Goal: Communication & Community: Answer question/provide support

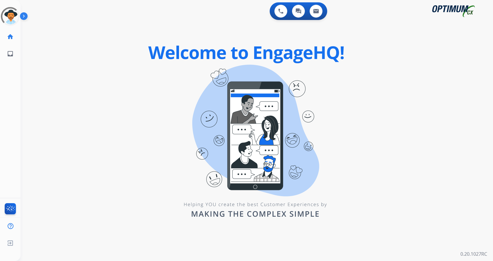
click at [23, 16] on img at bounding box center [25, 17] width 10 height 11
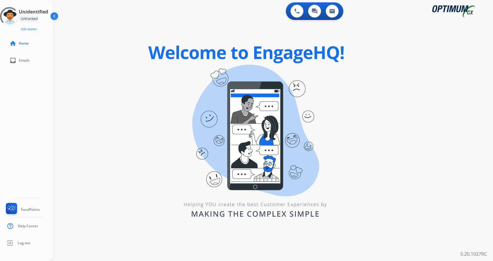
click at [38, 84] on div "Unidentified Untracked Edit Avatar Agent: Unidentified Routing Profile: Unident…" at bounding box center [26, 130] width 53 height 261
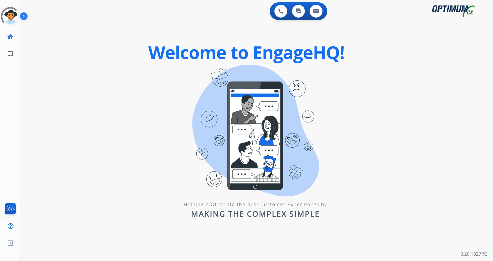
click at [23, 17] on img at bounding box center [25, 17] width 10 height 11
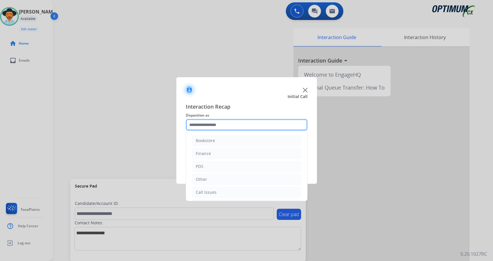
click at [228, 122] on input "text" at bounding box center [247, 125] width 122 height 12
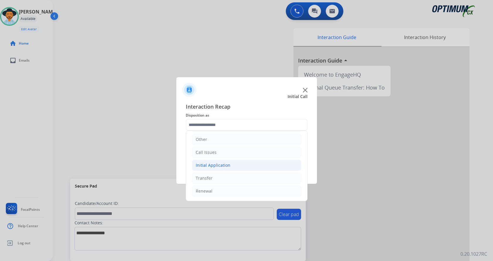
click at [244, 168] on li "Initial Application" at bounding box center [247, 165] width 110 height 11
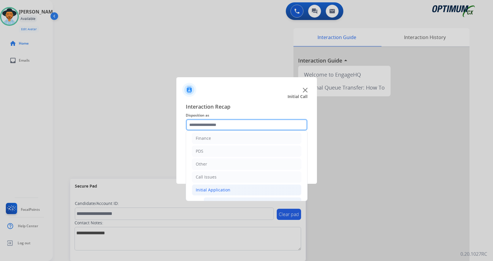
scroll to position [0, 0]
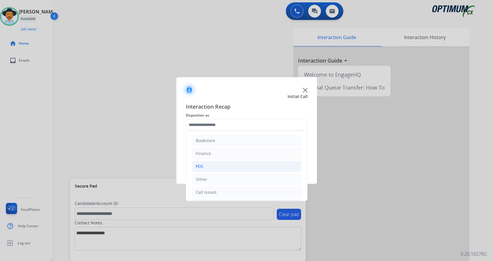
click at [220, 168] on li "PDS" at bounding box center [247, 166] width 110 height 11
click at [235, 168] on li "PDS" at bounding box center [247, 166] width 110 height 11
click at [236, 167] on li "Initial Application" at bounding box center [247, 165] width 110 height 11
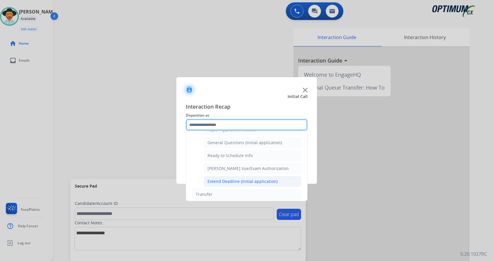
scroll to position [327, 0]
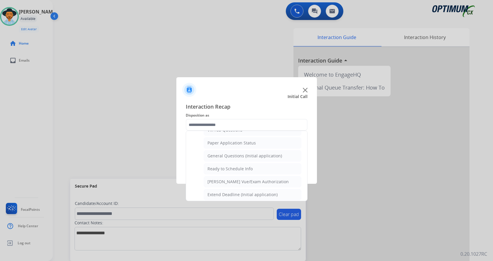
click at [268, 160] on li "General Questions (Initial application)" at bounding box center [253, 155] width 98 height 11
type input "**********"
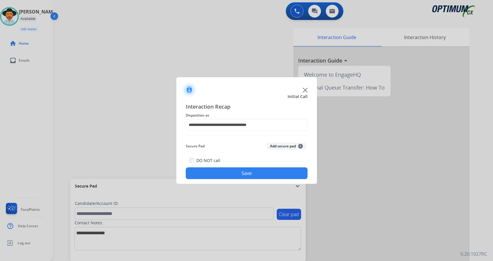
click at [249, 174] on button "Save" at bounding box center [247, 173] width 122 height 12
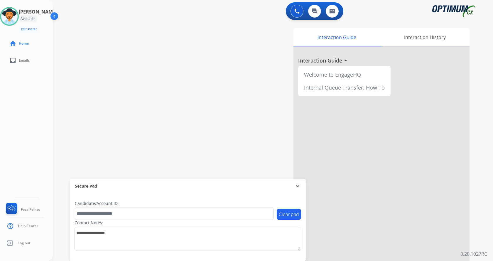
click at [157, 119] on div "swap_horiz Break voice bridge close_fullscreen Connect 3-Way Call merge_type Se…" at bounding box center [266, 143] width 426 height 245
click at [300, 13] on button at bounding box center [297, 11] width 13 height 13
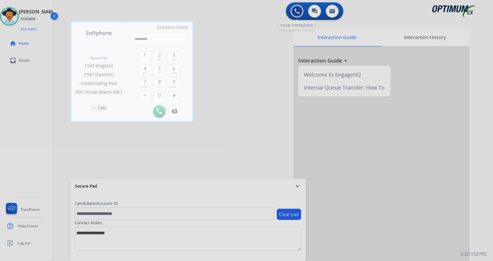
type input "**********"
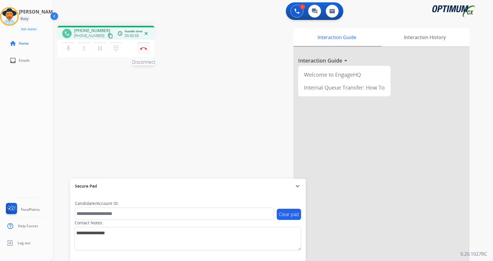
click at [144, 50] on button "Disconnect" at bounding box center [143, 48] width 12 height 12
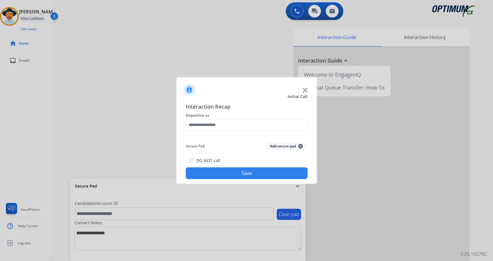
click at [291, 147] on button "Add secure pad +" at bounding box center [287, 146] width 40 height 7
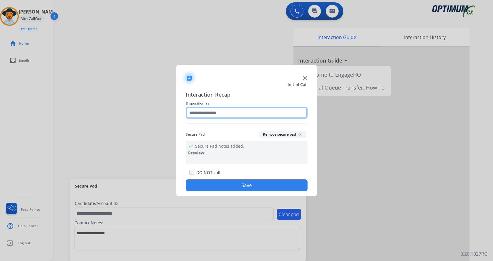
click at [243, 118] on input "text" at bounding box center [247, 113] width 122 height 12
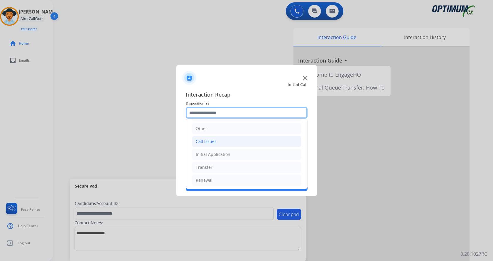
scroll to position [40, 0]
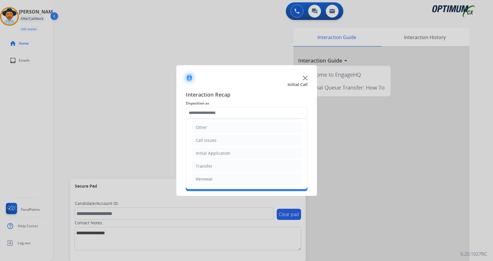
click at [216, 134] on ul "Bookstore Finance PDS Other Call Issues Initial Application Transfer Renewal" at bounding box center [246, 134] width 121 height 110
click at [216, 138] on li "Call Issues" at bounding box center [247, 140] width 110 height 11
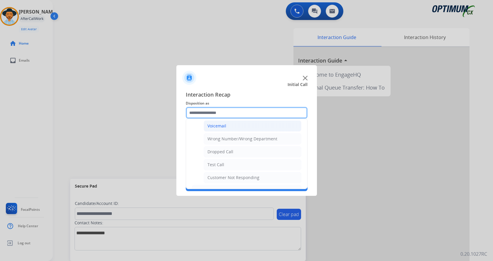
scroll to position [99, 0]
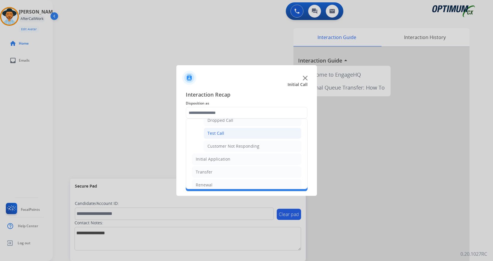
click at [233, 133] on li "Test Call" at bounding box center [253, 133] width 98 height 11
type input "*********"
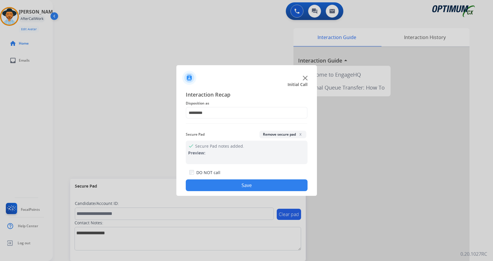
click at [222, 184] on button "Save" at bounding box center [247, 185] width 122 height 12
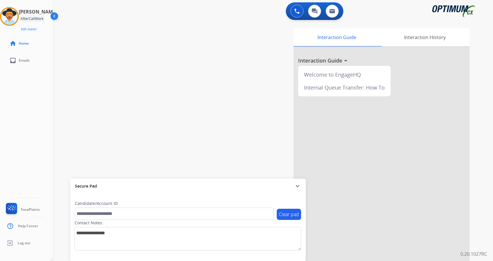
click at [155, 92] on div "swap_horiz Break voice bridge close_fullscreen Connect 3-Way Call merge_type Se…" at bounding box center [266, 143] width 426 height 245
click at [14, 15] on img at bounding box center [9, 16] width 16 height 16
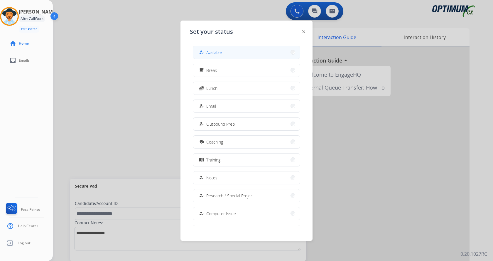
click at [206, 52] on div "how_to_reg" at bounding box center [202, 52] width 9 height 7
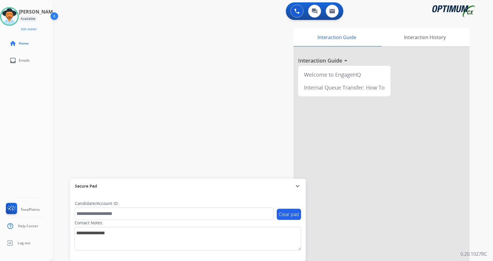
click at [196, 88] on div "swap_horiz Break voice bridge close_fullscreen Connect 3-Way Call merge_type Se…" at bounding box center [266, 143] width 426 height 245
click at [299, 13] on img at bounding box center [296, 11] width 5 height 5
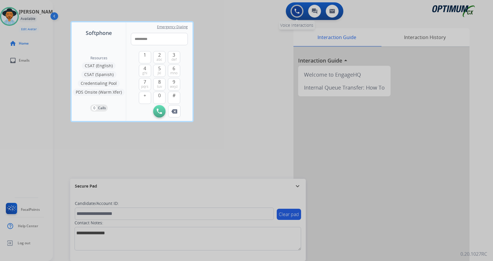
type input "**********"
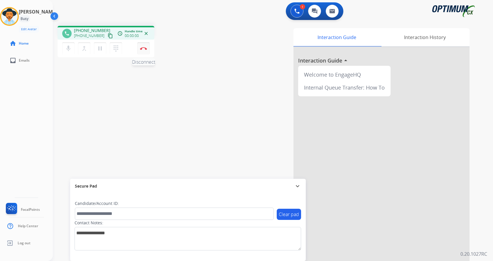
click at [143, 49] on img at bounding box center [143, 48] width 7 height 3
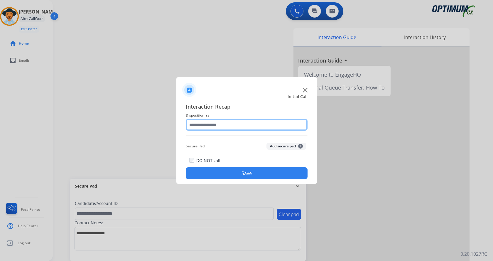
click at [237, 119] on input "text" at bounding box center [247, 125] width 122 height 12
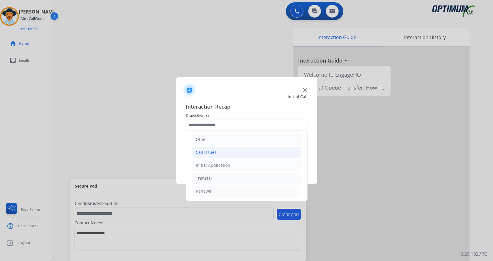
click at [215, 152] on div "Call Issues" at bounding box center [206, 152] width 21 height 6
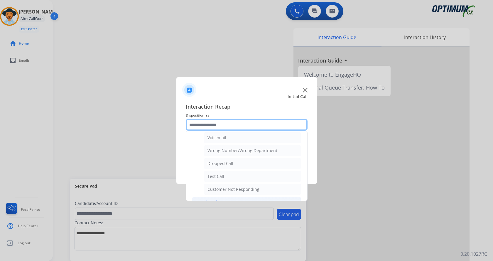
scroll to position [105, 0]
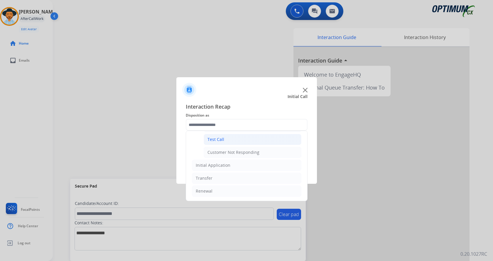
click at [226, 142] on li "Test Call" at bounding box center [253, 139] width 98 height 11
type input "*********"
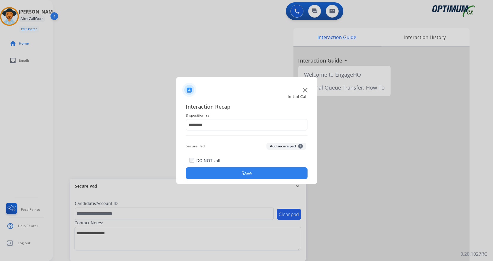
drag, startPoint x: 230, startPoint y: 175, endPoint x: 175, endPoint y: 129, distance: 72.1
click at [230, 175] on button "Save" at bounding box center [247, 173] width 122 height 12
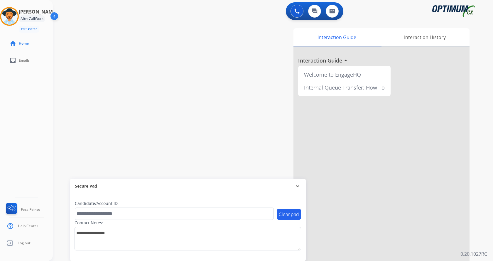
drag, startPoint x: 155, startPoint y: 107, endPoint x: 82, endPoint y: 49, distance: 94.1
click at [152, 105] on div "swap_horiz Break voice bridge close_fullscreen Connect 3-Way Call merge_type Se…" at bounding box center [266, 143] width 426 height 245
click at [9, 14] on img at bounding box center [9, 16] width 16 height 16
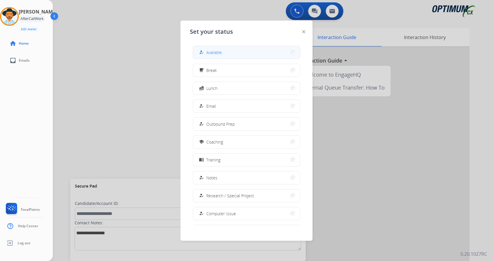
click at [226, 52] on button "how_to_reg Available" at bounding box center [246, 52] width 107 height 13
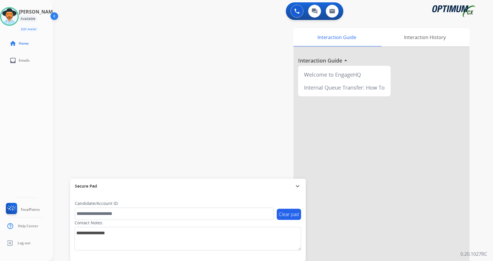
click at [144, 113] on div "swap_horiz Break voice bridge close_fullscreen Connect 3-Way Call merge_type Se…" at bounding box center [266, 143] width 426 height 245
click at [164, 94] on div "swap_horiz Break voice bridge close_fullscreen Connect 3-Way Call merge_type Se…" at bounding box center [266, 143] width 426 height 245
click at [12, 13] on img at bounding box center [9, 16] width 16 height 16
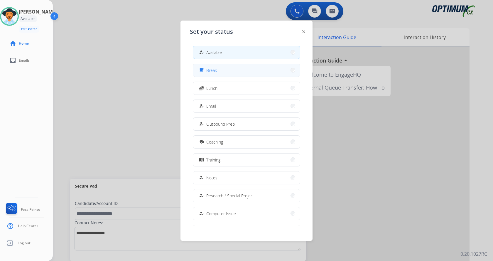
click at [232, 73] on button "free_breakfast Break" at bounding box center [246, 70] width 107 height 13
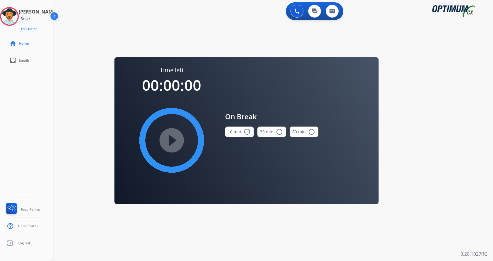
drag, startPoint x: 245, startPoint y: 133, endPoint x: 228, endPoint y: 132, distance: 17.3
click at [244, 133] on mat-icon "radio_button_unchecked" at bounding box center [247, 131] width 7 height 7
click at [174, 140] on mat-icon "play_circle_filled" at bounding box center [171, 140] width 7 height 7
click at [10, 140] on div "Andy Break Edit Avatar 09:40 Agent: Andy Routing Profile: Gen_Bilingual home Ho…" at bounding box center [26, 130] width 53 height 261
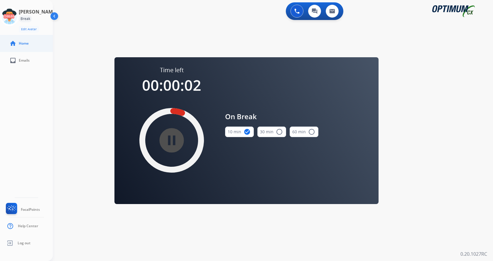
drag, startPoint x: 31, startPoint y: 110, endPoint x: 24, endPoint y: 47, distance: 63.5
click at [31, 110] on div "Andy Break Edit Avatar 00:02 Agent: Andy Routing Profile: Gen_Bilingual home Ho…" at bounding box center [26, 130] width 53 height 261
click at [18, 21] on icon at bounding box center [9, 16] width 19 height 19
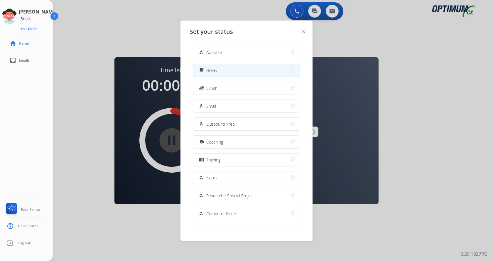
click at [247, 53] on button "how_to_reg Available" at bounding box center [246, 52] width 107 height 13
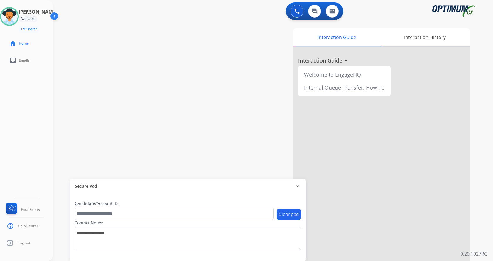
drag, startPoint x: 109, startPoint y: 121, endPoint x: 139, endPoint y: 134, distance: 32.6
click at [109, 121] on div "swap_horiz Break voice bridge close_fullscreen Connect 3-Way Call merge_type Se…" at bounding box center [266, 143] width 426 height 245
drag, startPoint x: 4, startPoint y: 127, endPoint x: 34, endPoint y: 124, distance: 30.7
click at [4, 127] on div "Andy Available Edit Avatar Agent: Andy Routing Profile: Gen_Bilingual home Home…" at bounding box center [26, 130] width 53 height 261
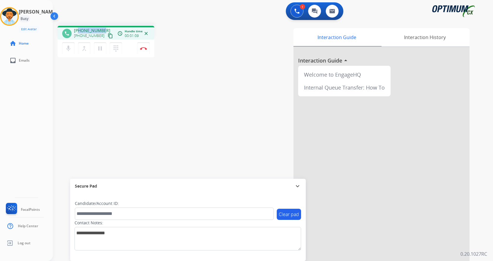
drag, startPoint x: 78, startPoint y: 30, endPoint x: 102, endPoint y: 29, distance: 23.8
click at [102, 29] on span "+16126442091" at bounding box center [92, 31] width 36 height 6
copy span "6126442091"
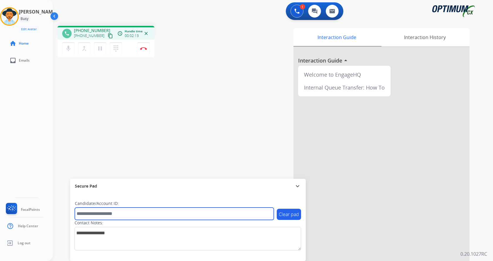
click at [104, 210] on input "text" at bounding box center [174, 214] width 199 height 12
paste input "*******"
type input "*******"
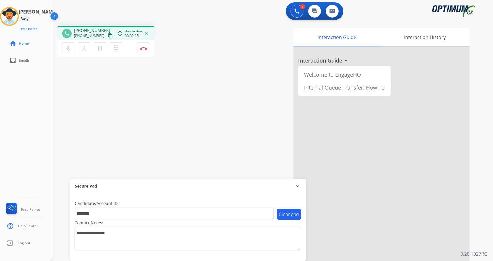
click at [122, 93] on div "phone +16126442091 +16126442091 content_copy access_time Call metrics Queue 00:…" at bounding box center [266, 143] width 426 height 245
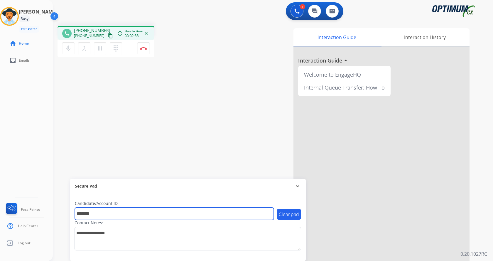
click at [110, 218] on input "*******" at bounding box center [174, 214] width 199 height 12
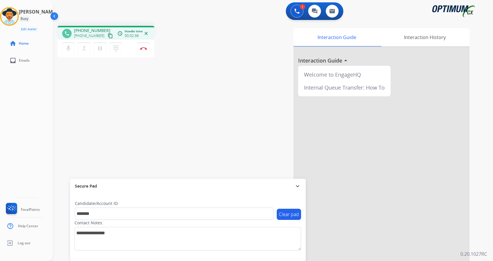
click at [186, 106] on div "phone +16126442091 +16126442091 content_copy access_time Call metrics Queue 00:…" at bounding box center [266, 143] width 426 height 245
click at [143, 47] on button "Disconnect" at bounding box center [143, 48] width 12 height 12
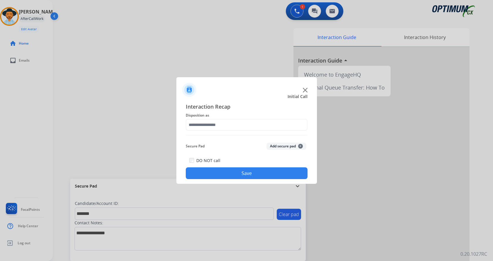
click at [292, 147] on button "Add secure pad +" at bounding box center [287, 146] width 40 height 7
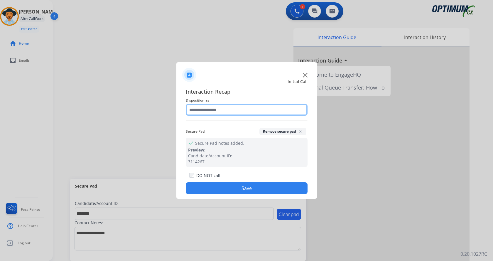
click at [222, 112] on input "text" at bounding box center [247, 110] width 122 height 12
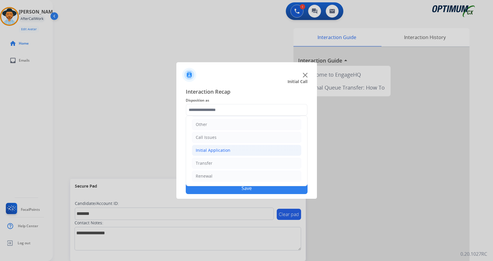
click at [233, 153] on li "Initial Application" at bounding box center [247, 150] width 110 height 11
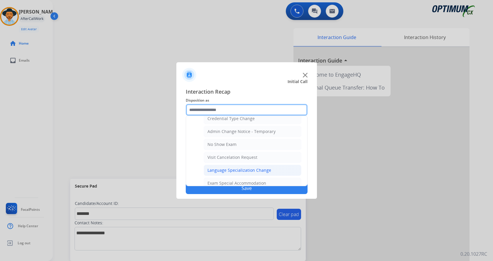
scroll to position [275, 0]
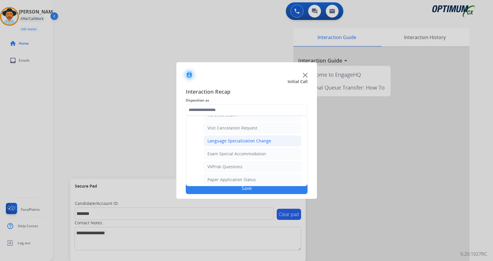
click at [260, 142] on div "Language Specialization Change" at bounding box center [240, 141] width 64 height 6
type input "**********"
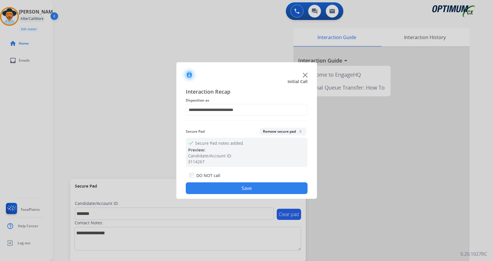
drag, startPoint x: 238, startPoint y: 193, endPoint x: 235, endPoint y: 187, distance: 6.4
click at [238, 192] on button "Save" at bounding box center [247, 188] width 122 height 12
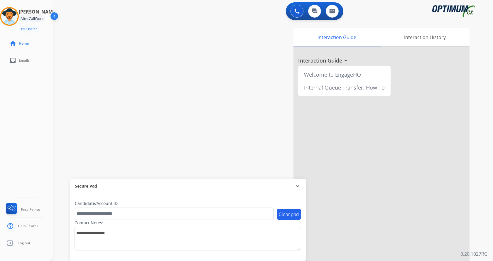
drag, startPoint x: 152, startPoint y: 82, endPoint x: 107, endPoint y: 8, distance: 87.2
click at [145, 73] on div "swap_horiz Break voice bridge close_fullscreen Connect 3-Way Call merge_type Se…" at bounding box center [266, 143] width 426 height 245
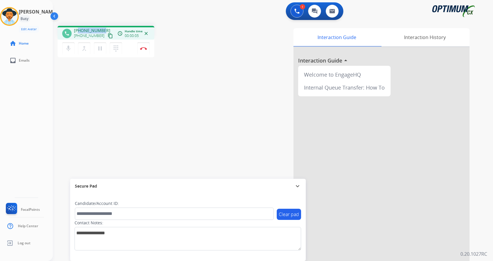
drag, startPoint x: 79, startPoint y: 29, endPoint x: 102, endPoint y: 28, distance: 23.2
click at [102, 28] on span "+12025600579" at bounding box center [92, 31] width 36 height 6
copy span "2025600579"
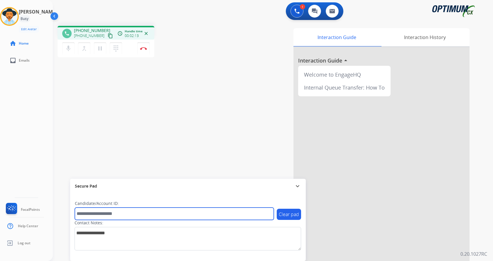
click at [113, 213] on input "text" at bounding box center [174, 214] width 199 height 12
paste input "*******"
type input "*******"
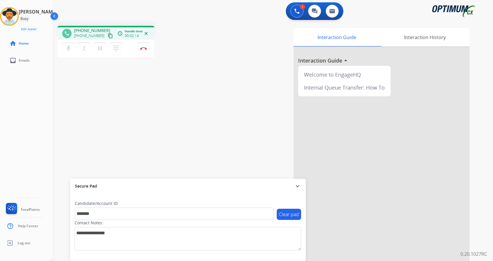
click at [137, 102] on div "phone +12025600579 +12025600579 content_copy access_time Call metrics Queue 00:…" at bounding box center [266, 143] width 426 height 245
click at [120, 87] on div "phone +12025600579 +12025600579 content_copy access_time Call metrics Queue 00:…" at bounding box center [266, 143] width 426 height 245
click at [145, 95] on div "phone +12025600579 +12025600579 content_copy access_time Call metrics Queue 00:…" at bounding box center [266, 143] width 426 height 245
click at [123, 81] on div "phone +12025600579 +12025600579 content_copy access_time Call metrics Queue 00:…" at bounding box center [266, 143] width 426 height 245
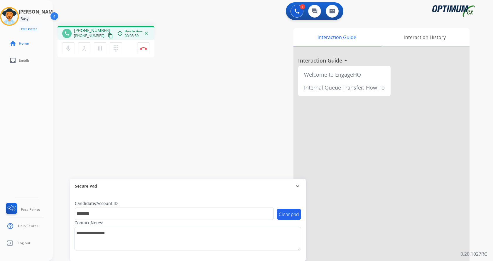
click at [145, 80] on div "phone +12025600579 +12025600579 content_copy access_time Call metrics Queue 00:…" at bounding box center [266, 143] width 426 height 245
click at [180, 66] on div "phone +12025600579 +12025600579 content_copy access_time Call metrics Queue 00:…" at bounding box center [266, 143] width 426 height 245
click at [144, 45] on button "Disconnect" at bounding box center [143, 48] width 12 height 12
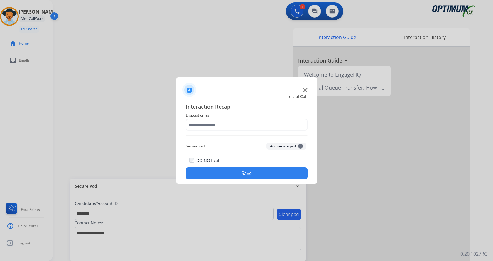
click at [277, 147] on button "Add secure pad +" at bounding box center [287, 146] width 40 height 7
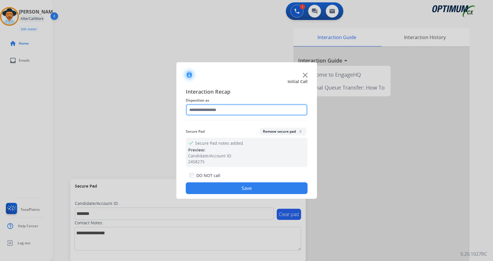
click at [221, 114] on input "text" at bounding box center [247, 110] width 122 height 12
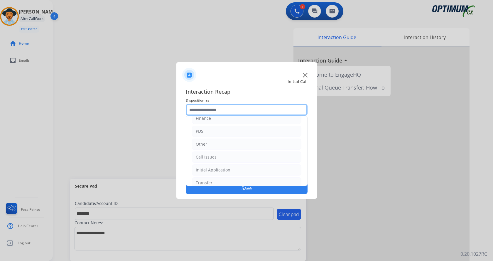
scroll to position [40, 0]
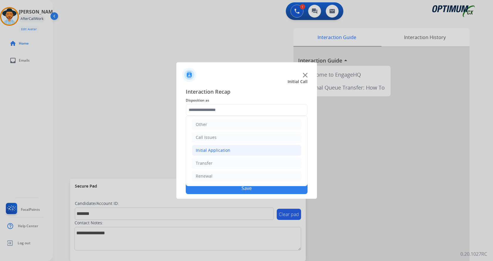
click at [231, 151] on li "Initial Application" at bounding box center [247, 150] width 110 height 11
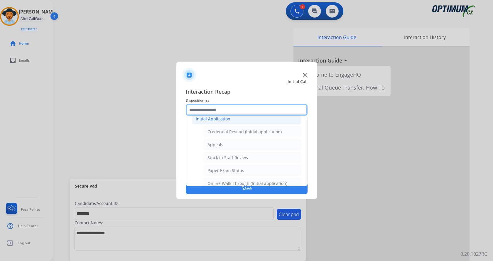
scroll to position [69, 0]
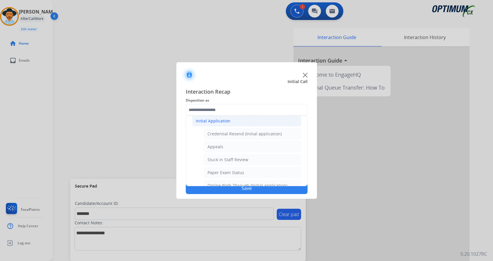
click at [235, 122] on li "Initial Application" at bounding box center [247, 120] width 110 height 11
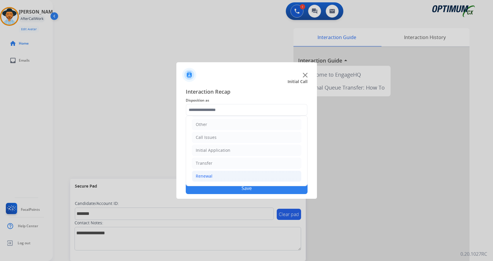
click at [231, 173] on li "Renewal" at bounding box center [247, 176] width 110 height 11
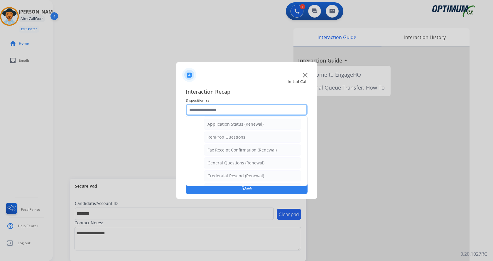
scroll to position [227, 0]
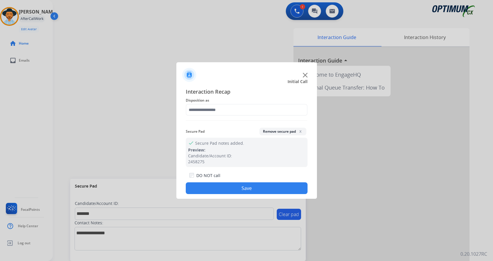
click at [156, 118] on div at bounding box center [246, 130] width 493 height 261
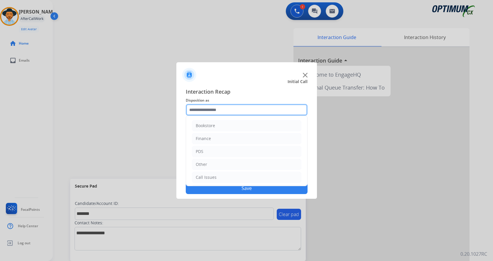
click at [197, 112] on input "text" at bounding box center [247, 110] width 122 height 12
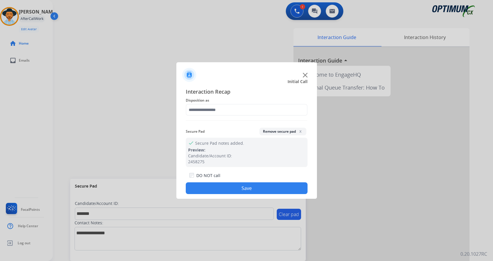
click at [110, 115] on div at bounding box center [246, 130] width 493 height 261
click at [228, 108] on input "text" at bounding box center [247, 110] width 122 height 12
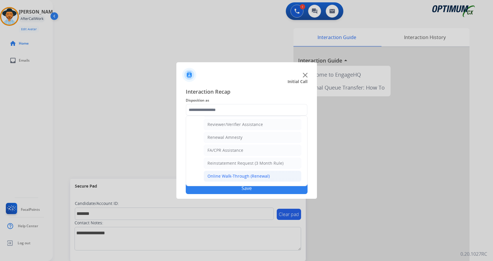
click at [238, 174] on div "Online Walk-Through (Renewal)" at bounding box center [239, 176] width 62 height 6
type input "**********"
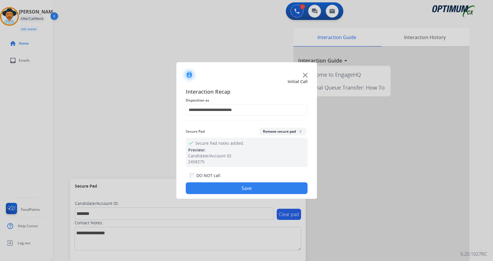
click at [234, 188] on button "Save" at bounding box center [247, 188] width 122 height 12
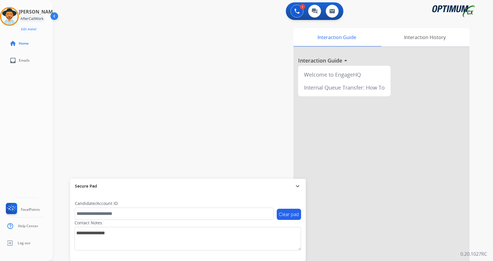
click at [139, 105] on div "swap_horiz Break voice bridge close_fullscreen Connect 3-Way Call merge_type Se…" at bounding box center [266, 143] width 426 height 245
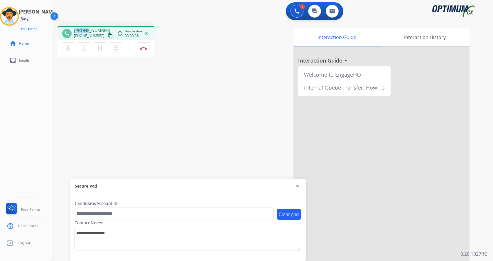
drag, startPoint x: 78, startPoint y: 31, endPoint x: 88, endPoint y: 30, distance: 10.6
click at [88, 30] on span "+16605537516" at bounding box center [92, 31] width 36 height 6
drag, startPoint x: 102, startPoint y: 31, endPoint x: 80, endPoint y: 31, distance: 21.7
click at [80, 31] on span "+16605537516" at bounding box center [92, 31] width 36 height 6
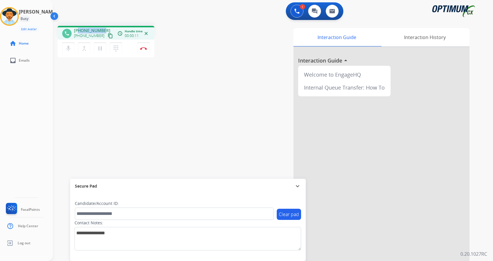
drag, startPoint x: 83, startPoint y: 29, endPoint x: 103, endPoint y: 26, distance: 20.8
click at [103, 26] on div "phone +16605537516 +16605537516 content_copy access_time Call metrics Queue 00:…" at bounding box center [106, 33] width 97 height 14
copy span "6605537516"
click at [209, 72] on div "phone +16605537516 +16605537516 content_copy access_time Call metrics Queue 00:…" at bounding box center [266, 143] width 426 height 245
click at [188, 60] on div "phone +16605537516 +16605537516 content_copy access_time Call metrics Queue 00:…" at bounding box center [266, 143] width 426 height 245
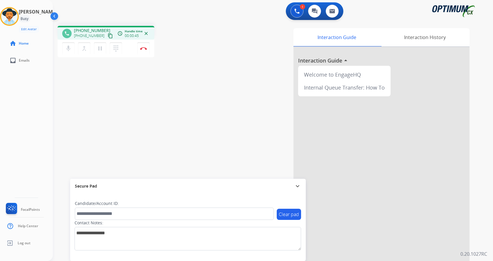
click at [187, 71] on div "phone +16605537516 +16605537516 content_copy access_time Call metrics Queue 00:…" at bounding box center [266, 143] width 426 height 245
click at [222, 46] on div "Interaction Guide Interaction History Interaction Guide arrow_drop_up Welcome t…" at bounding box center [342, 147] width 256 height 238
click at [217, 47] on div "Interaction Guide Interaction History Interaction Guide arrow_drop_up Welcome t…" at bounding box center [342, 147] width 256 height 238
drag, startPoint x: 85, startPoint y: 31, endPoint x: 102, endPoint y: 30, distance: 16.8
click at [102, 30] on span "+16605537516" at bounding box center [92, 31] width 36 height 6
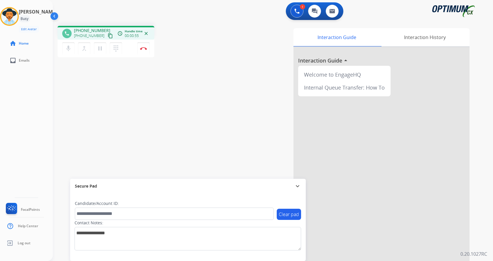
click at [195, 36] on div "phone +16605537516 +16605537516 content_copy access_time Call metrics Queue 00:…" at bounding box center [135, 42] width 154 height 33
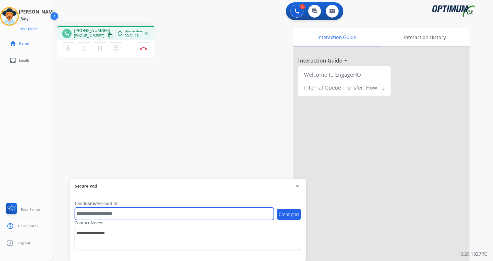
click at [121, 214] on input "text" at bounding box center [174, 214] width 199 height 12
paste input "*******"
type input "*******"
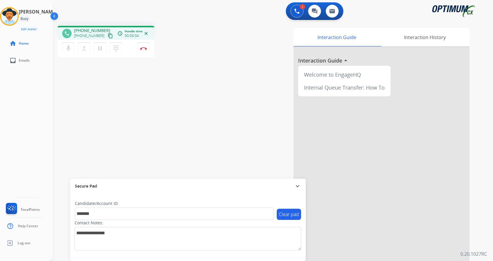
click at [221, 97] on div "Interaction Guide Interaction History Interaction Guide arrow_drop_up Welcome t…" at bounding box center [342, 147] width 256 height 238
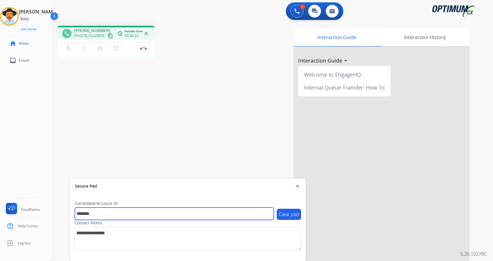
click at [117, 214] on input "*******" at bounding box center [174, 214] width 199 height 12
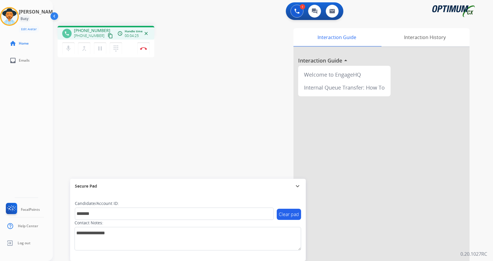
click at [153, 83] on div "phone +16605537516 +16605537516 content_copy access_time Call metrics Queue 00:…" at bounding box center [266, 143] width 426 height 245
click at [143, 48] on img at bounding box center [143, 48] width 7 height 3
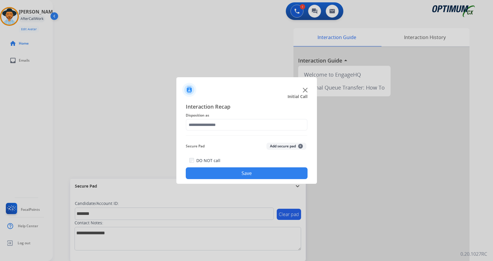
drag, startPoint x: 287, startPoint y: 148, endPoint x: 268, endPoint y: 135, distance: 23.0
click at [287, 148] on button "Add secure pad +" at bounding box center [287, 146] width 40 height 7
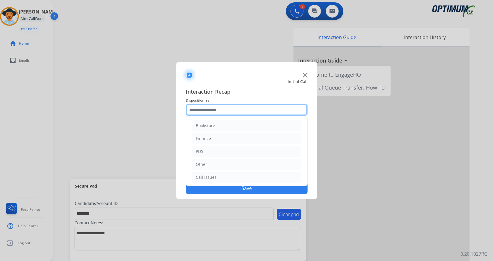
click at [236, 112] on input "text" at bounding box center [247, 110] width 122 height 12
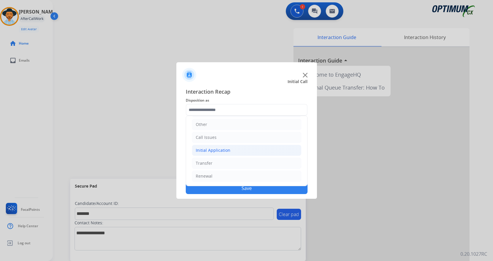
click at [215, 150] on div "Initial Application" at bounding box center [213, 150] width 35 height 6
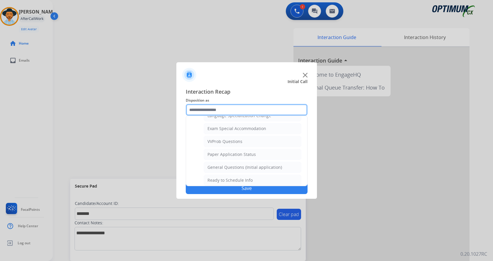
scroll to position [304, 0]
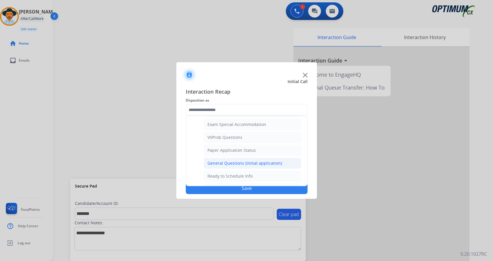
click at [234, 163] on div "General Questions (Initial application)" at bounding box center [245, 163] width 75 height 6
type input "**********"
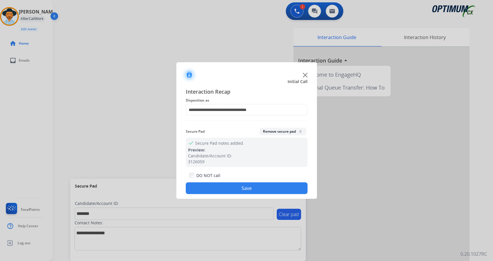
click at [240, 190] on button "Save" at bounding box center [247, 188] width 122 height 12
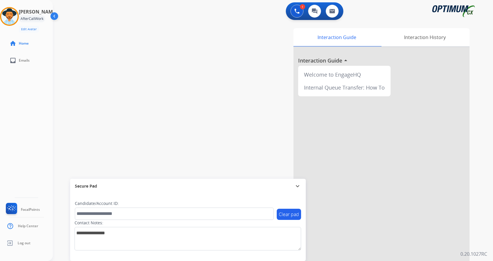
click at [113, 91] on div "swap_horiz Break voice bridge close_fullscreen Connect 3-Way Call merge_type Se…" at bounding box center [266, 143] width 426 height 245
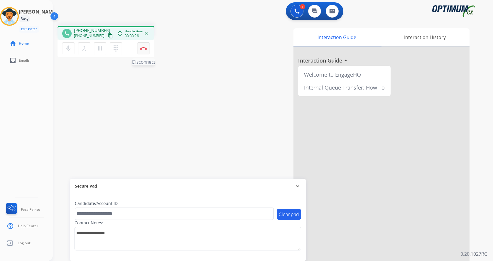
click at [146, 50] on img at bounding box center [143, 48] width 7 height 3
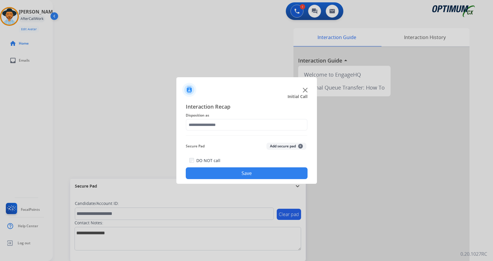
drag, startPoint x: 146, startPoint y: 50, endPoint x: 248, endPoint y: 100, distance: 114.2
click at [0, 99] on app-contact-recap-modal "Initial Call Interaction Recap Disposition as Secure Pad Add secure pad + DO NO…" at bounding box center [0, 130] width 0 height 261
drag, startPoint x: 276, startPoint y: 145, endPoint x: 240, endPoint y: 122, distance: 43.0
click at [276, 145] on button "Add secure pad +" at bounding box center [287, 146] width 40 height 7
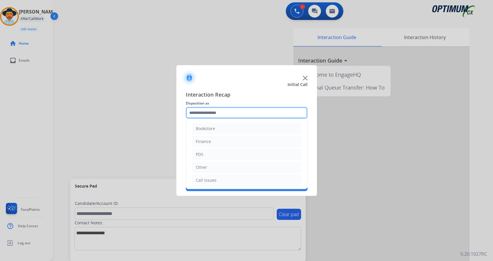
click at [212, 113] on input "text" at bounding box center [247, 113] width 122 height 12
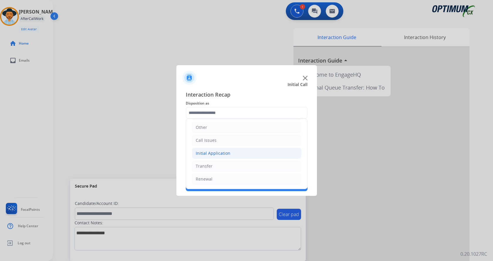
click at [238, 154] on li "Initial Application" at bounding box center [247, 153] width 110 height 11
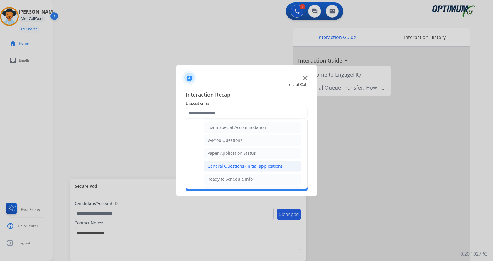
click at [248, 165] on div "General Questions (Initial application)" at bounding box center [245, 166] width 75 height 6
type input "**********"
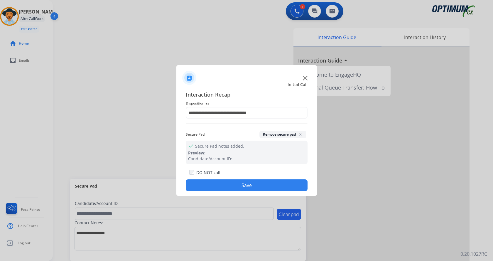
click at [248, 184] on button "Save" at bounding box center [247, 185] width 122 height 12
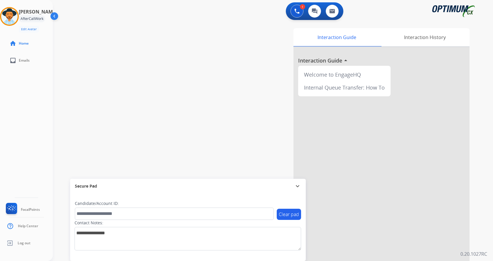
click at [139, 97] on div "swap_horiz Break voice bridge close_fullscreen Connect 3-Way Call merge_type Se…" at bounding box center [266, 143] width 426 height 245
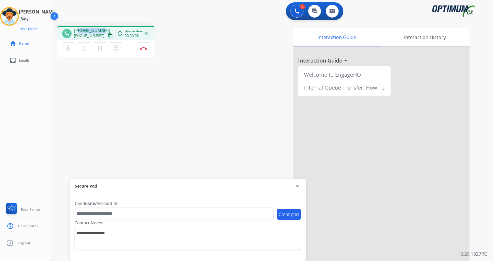
drag, startPoint x: 80, startPoint y: 31, endPoint x: 103, endPoint y: 31, distance: 23.5
click at [103, 31] on div "+17867183286 +17867183286 content_copy" at bounding box center [94, 34] width 40 height 12
copy span "7867183286"
click at [235, 133] on div "Interaction Guide Interaction History Interaction Guide arrow_drop_up Welcome t…" at bounding box center [342, 147] width 256 height 238
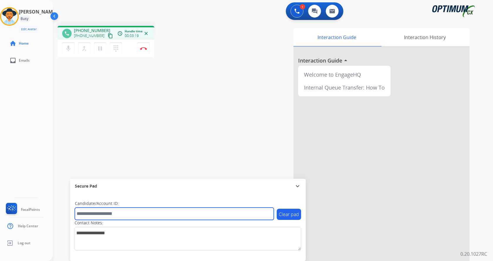
drag, startPoint x: 126, startPoint y: 214, endPoint x: 127, endPoint y: 207, distance: 6.9
click at [126, 214] on input "text" at bounding box center [174, 214] width 199 height 12
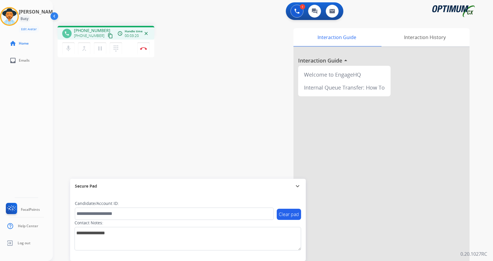
drag, startPoint x: 95, startPoint y: 120, endPoint x: 96, endPoint y: 129, distance: 8.5
click at [96, 122] on div "phone +17867183286 +17867183286 content_copy access_time Call metrics Queue 00:…" at bounding box center [266, 143] width 426 height 245
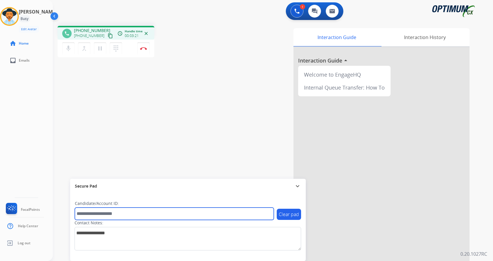
click at [96, 213] on input "text" at bounding box center [174, 214] width 199 height 12
paste input "*******"
type input "*******"
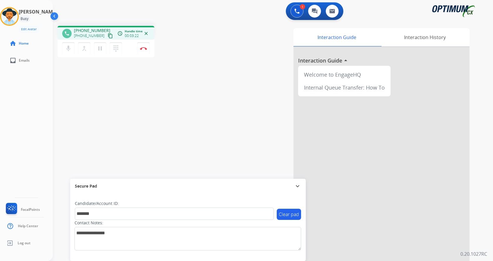
click at [90, 116] on div "phone +17867183286 +17867183286 content_copy access_time Call metrics Queue 00:…" at bounding box center [266, 143] width 426 height 245
click at [143, 47] on img at bounding box center [143, 48] width 7 height 3
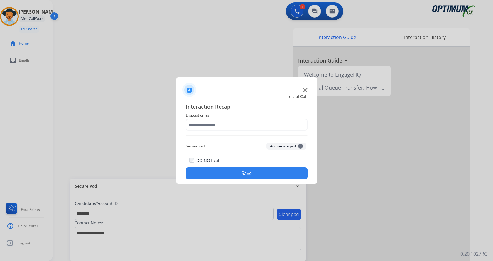
click at [278, 147] on button "Add secure pad +" at bounding box center [287, 146] width 40 height 7
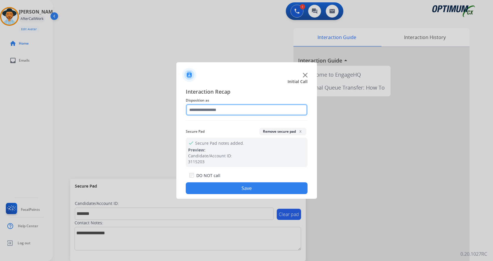
click at [219, 107] on input "text" at bounding box center [247, 110] width 122 height 12
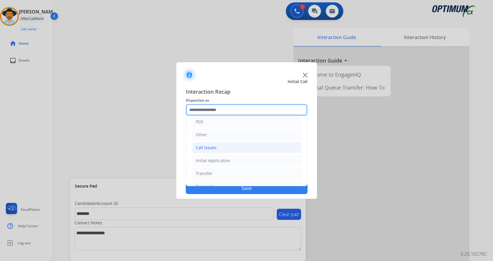
scroll to position [40, 0]
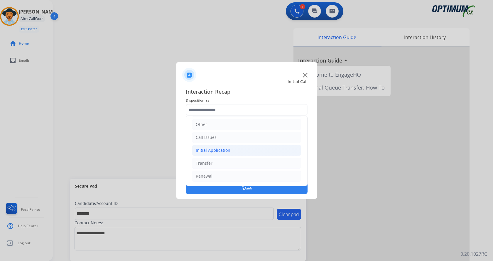
click at [233, 153] on li "Initial Application" at bounding box center [247, 150] width 110 height 11
click at [234, 165] on div "Credential Resend (Initial application)" at bounding box center [245, 163] width 74 height 6
type input "**********"
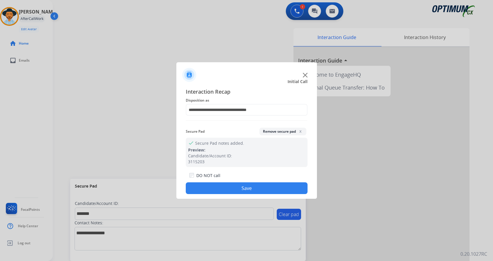
click at [239, 189] on button "Save" at bounding box center [247, 188] width 122 height 12
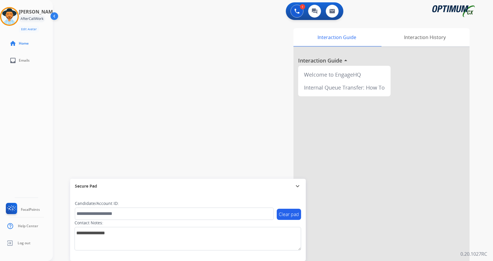
click at [150, 112] on div "swap_horiz Break voice bridge close_fullscreen Connect 3-Way Call merge_type Se…" at bounding box center [266, 143] width 426 height 245
click at [179, 61] on div "swap_horiz Break voice bridge close_fullscreen Connect 3-Way Call merge_type Se…" at bounding box center [266, 143] width 426 height 245
drag, startPoint x: 271, startPoint y: 105, endPoint x: 274, endPoint y: 104, distance: 3.4
click at [271, 105] on div "Interaction Guide Interaction History Interaction Guide arrow_drop_up Welcome t…" at bounding box center [342, 147] width 256 height 238
drag, startPoint x: 370, startPoint y: 11, endPoint x: 222, endPoint y: 88, distance: 166.8
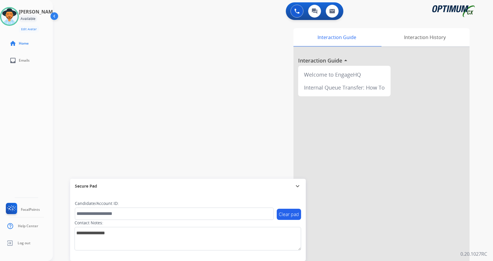
click at [222, 88] on div "Interaction Guide Interaction History Interaction Guide arrow_drop_up Welcome t…" at bounding box center [342, 147] width 256 height 238
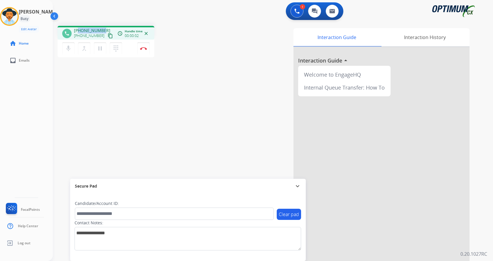
drag, startPoint x: 80, startPoint y: 31, endPoint x: 104, endPoint y: 27, distance: 24.6
click at [104, 27] on div "phone +18046592240 +18046592240 content_copy access_time Call metrics Queue 00:…" at bounding box center [106, 33] width 97 height 14
copy span "8046592240"
click at [143, 50] on button "Disconnect" at bounding box center [143, 48] width 12 height 12
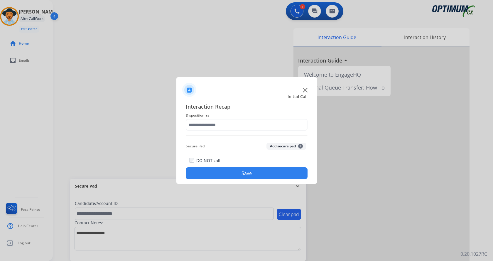
click at [282, 144] on button "Add secure pad +" at bounding box center [287, 146] width 40 height 7
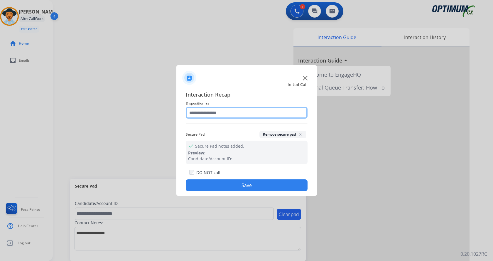
click at [230, 114] on input "text" at bounding box center [247, 113] width 122 height 12
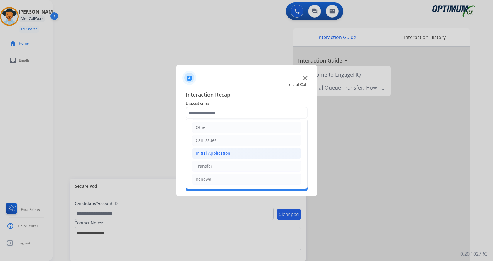
click at [241, 152] on li "Initial Application" at bounding box center [247, 153] width 110 height 11
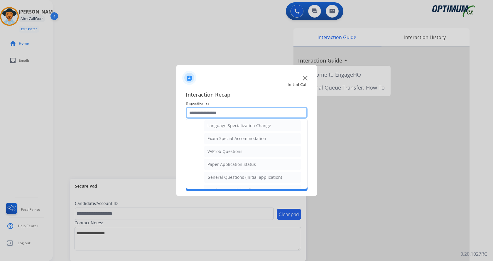
scroll to position [304, 0]
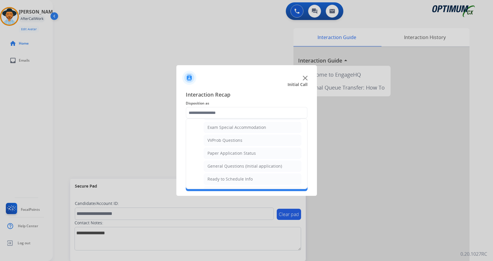
drag, startPoint x: 247, startPoint y: 166, endPoint x: 242, endPoint y: 172, distance: 8.1
click at [247, 166] on div "General Questions (Initial application)" at bounding box center [245, 166] width 75 height 6
type input "**********"
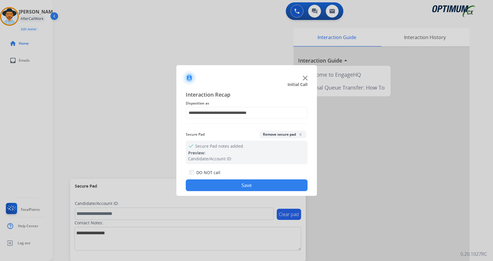
click at [230, 185] on button "Save" at bounding box center [247, 185] width 122 height 12
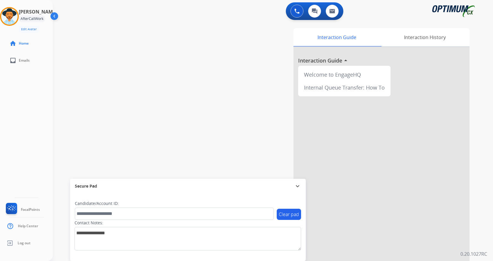
drag, startPoint x: 148, startPoint y: 79, endPoint x: 127, endPoint y: 9, distance: 73.5
click at [141, 76] on div "swap_horiz Break voice bridge close_fullscreen Connect 3-Way Call merge_type Se…" at bounding box center [266, 143] width 426 height 245
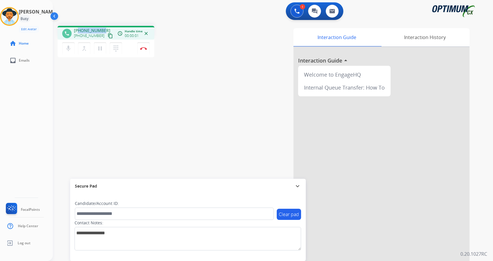
drag, startPoint x: 79, startPoint y: 28, endPoint x: 104, endPoint y: 26, distance: 24.8
click at [104, 26] on div "phone +17279396723 +17279396723 content_copy access_time Call metrics Queue 00:…" at bounding box center [106, 33] width 97 height 14
copy span "7279396723"
click at [171, 109] on div "phone +17279396723 +17279396723 content_copy access_time Call metrics Queue 00:…" at bounding box center [266, 143] width 426 height 245
click at [180, 108] on div "phone +17279396723 +17279396723 content_copy access_time Call metrics Queue 00:…" at bounding box center [266, 143] width 426 height 245
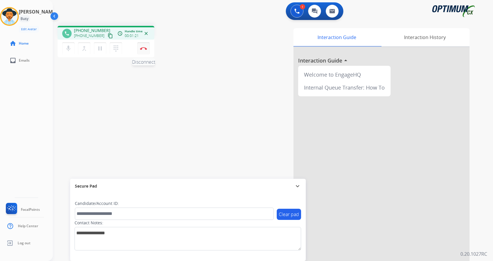
click at [146, 49] on img at bounding box center [143, 48] width 7 height 3
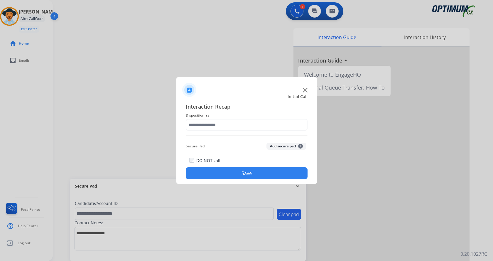
drag, startPoint x: 275, startPoint y: 144, endPoint x: 265, endPoint y: 137, distance: 11.8
click at [275, 143] on button "Add secure pad +" at bounding box center [287, 146] width 40 height 7
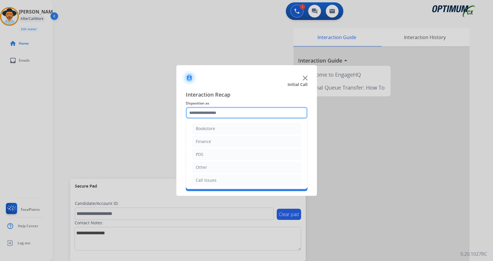
click at [212, 107] on input "text" at bounding box center [247, 113] width 122 height 12
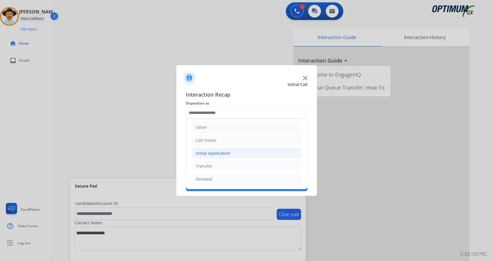
click at [245, 151] on li "Initial Application" at bounding box center [247, 153] width 110 height 11
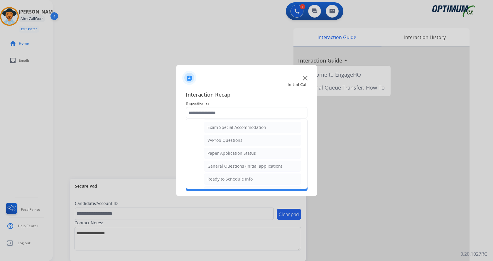
click at [163, 114] on div at bounding box center [246, 130] width 493 height 261
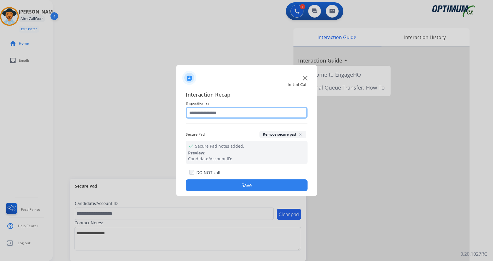
click at [246, 114] on input "text" at bounding box center [247, 113] width 122 height 12
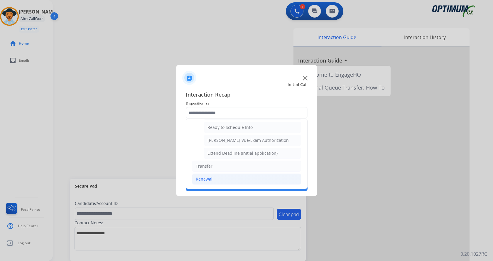
click at [219, 175] on li "Renewal" at bounding box center [247, 179] width 110 height 11
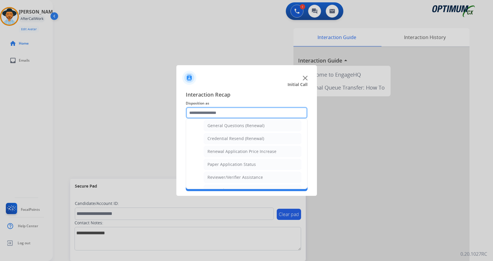
scroll to position [168, 0]
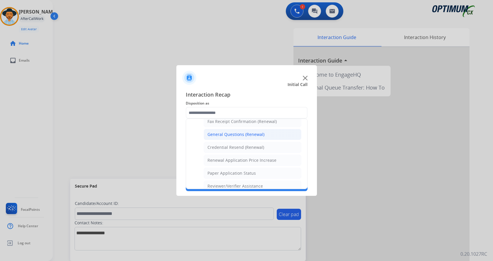
click at [247, 135] on div "General Questions (Renewal)" at bounding box center [236, 135] width 57 height 6
type input "**********"
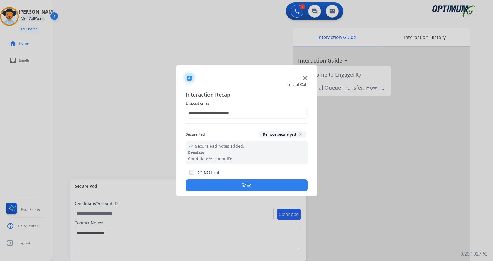
click at [226, 193] on div "**********" at bounding box center [246, 141] width 141 height 110
click at [217, 185] on button "Save" at bounding box center [247, 185] width 122 height 12
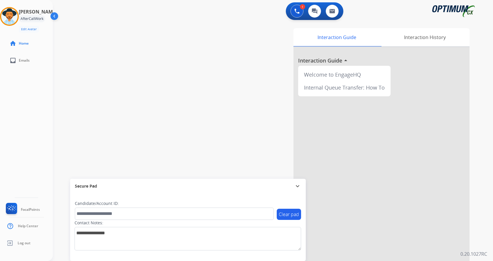
click at [152, 115] on div "swap_horiz Break voice bridge close_fullscreen Connect 3-Way Call merge_type Se…" at bounding box center [266, 143] width 426 height 245
click at [31, 117] on div "Andy AfterCallWork Edit Avatar Agent: Andy Routing Profile: Gen_Bilingual home …" at bounding box center [26, 130] width 53 height 261
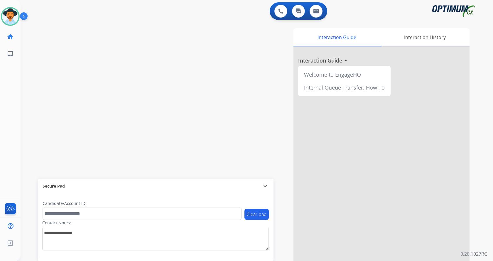
click at [25, 19] on img at bounding box center [25, 17] width 10 height 11
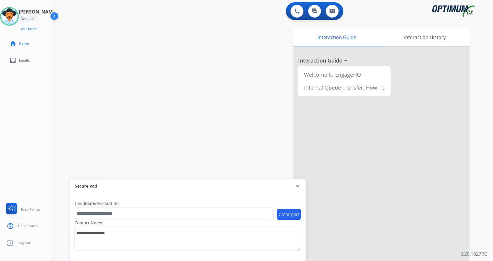
click at [181, 39] on div "swap_horiz Break voice bridge close_fullscreen Connect 3-Way Call merge_type Se…" at bounding box center [266, 143] width 426 height 245
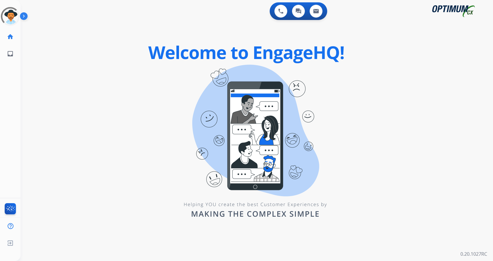
drag, startPoint x: 26, startPoint y: 17, endPoint x: 76, endPoint y: 30, distance: 52.3
click at [25, 17] on img at bounding box center [25, 17] width 10 height 11
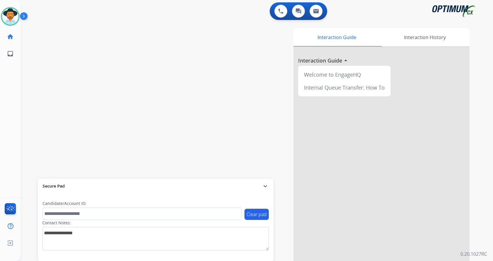
click at [23, 15] on img at bounding box center [25, 17] width 10 height 11
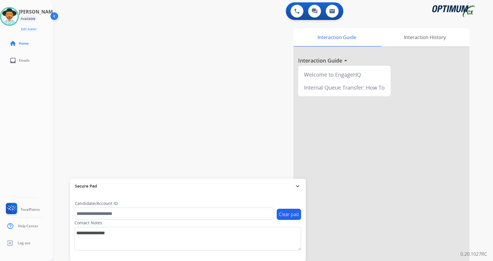
click at [221, 73] on div "Interaction Guide Interaction History Interaction Guide arrow_drop_up Welcome t…" at bounding box center [342, 147] width 256 height 238
click at [163, 90] on div "swap_horiz Break voice bridge close_fullscreen Connect 3-Way Call merge_type Se…" at bounding box center [266, 143] width 426 height 245
click at [223, 63] on div "Interaction Guide Interaction History Interaction Guide arrow_drop_up Welcome t…" at bounding box center [342, 147] width 256 height 238
click at [148, 52] on div "swap_horiz Break voice bridge close_fullscreen Connect 3-Way Call merge_type Se…" at bounding box center [266, 143] width 426 height 245
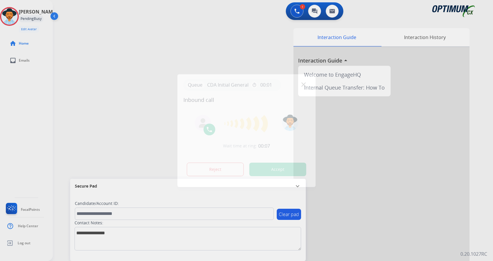
click at [215, 45] on div at bounding box center [246, 130] width 493 height 261
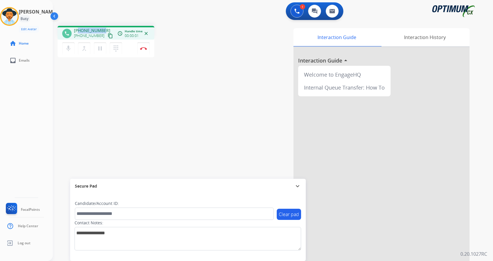
drag, startPoint x: 79, startPoint y: 30, endPoint x: 102, endPoint y: 32, distance: 23.3
click at [102, 32] on span "+18433305140" at bounding box center [92, 31] width 36 height 6
copy span "8433305140"
drag, startPoint x: 155, startPoint y: 95, endPoint x: 170, endPoint y: 94, distance: 15.0
click at [155, 94] on div "phone +18433305140 +18433305140 content_copy access_time Call metrics Queue 00:…" at bounding box center [266, 143] width 426 height 245
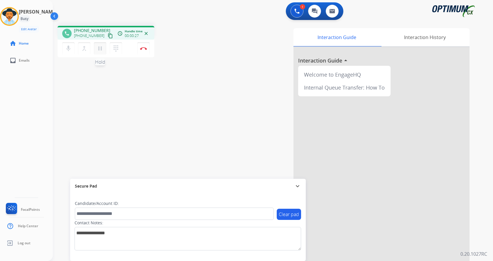
click at [103, 49] on mat-icon "pause" at bounding box center [100, 48] width 7 height 7
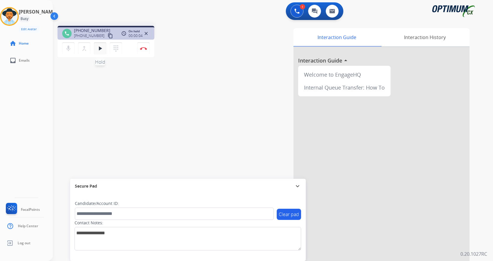
click at [97, 48] on mat-icon "play_arrow" at bounding box center [100, 48] width 7 height 7
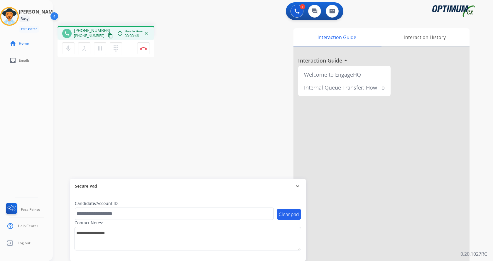
click at [233, 105] on div "Interaction Guide Interaction History Interaction Guide arrow_drop_up Welcome t…" at bounding box center [342, 147] width 256 height 238
click at [174, 66] on div "phone +18433305140 +18433305140 content_copy access_time Call metrics Queue 00:…" at bounding box center [266, 143] width 426 height 245
click at [179, 68] on div "phone +18433305140 +18433305140 content_copy access_time Call metrics Queue 00:…" at bounding box center [266, 143] width 426 height 245
click at [188, 62] on div "phone +18433305140 +18433305140 content_copy access_time Call metrics Queue 00:…" at bounding box center [266, 143] width 426 height 245
click at [189, 62] on div "phone +18433305140 +18433305140 content_copy access_time Call metrics Queue 00:…" at bounding box center [266, 143] width 426 height 245
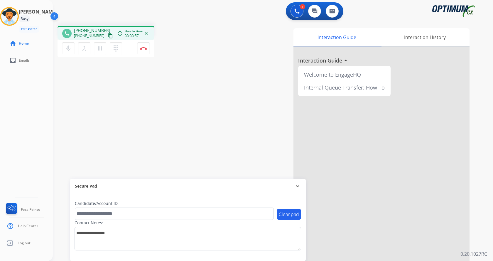
click at [251, 121] on div "Interaction Guide Interaction History Interaction Guide arrow_drop_up Welcome t…" at bounding box center [342, 147] width 256 height 238
click at [141, 46] on button "Disconnect" at bounding box center [143, 48] width 12 height 12
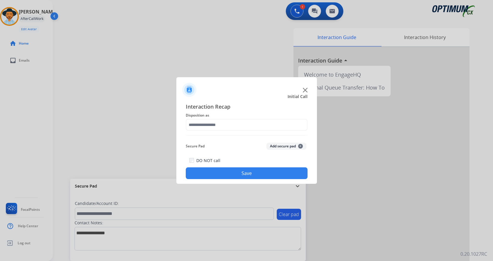
click at [291, 146] on button "Add secure pad +" at bounding box center [287, 146] width 40 height 7
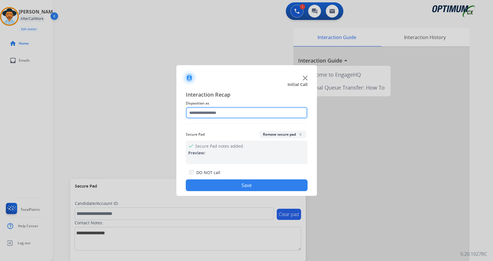
click at [219, 108] on input "text" at bounding box center [247, 113] width 122 height 12
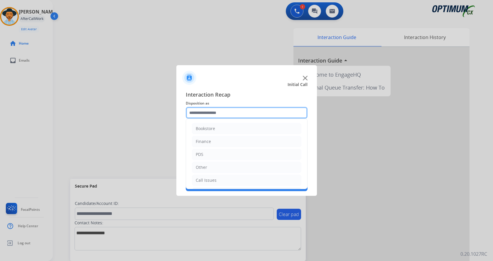
scroll to position [40, 0]
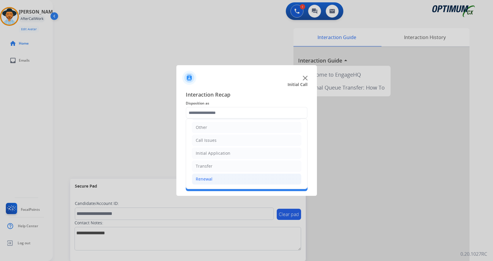
click at [225, 179] on li "Renewal" at bounding box center [247, 179] width 110 height 11
click at [220, 139] on li "Call Issues" at bounding box center [247, 140] width 110 height 11
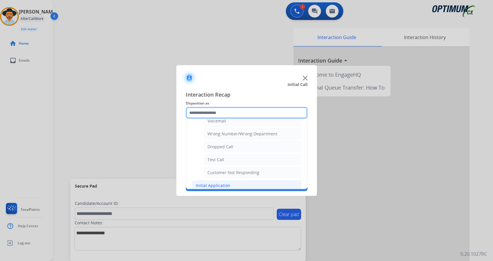
scroll to position [99, 0]
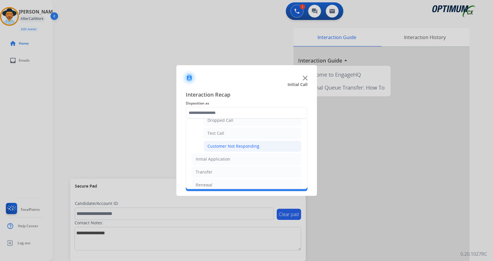
click at [234, 147] on div "Customer Not Responding" at bounding box center [234, 146] width 52 height 6
type input "**********"
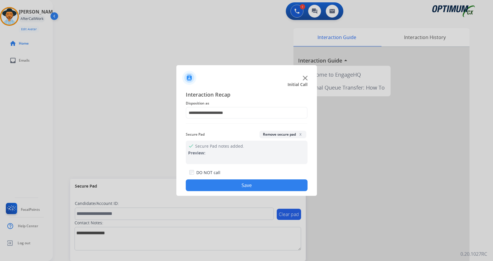
click at [226, 186] on button "Save" at bounding box center [247, 185] width 122 height 12
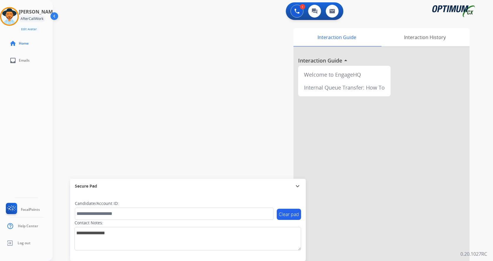
click at [148, 105] on div "swap_horiz Break voice bridge close_fullscreen Connect 3-Way Call merge_type Se…" at bounding box center [266, 143] width 426 height 245
click at [17, 13] on img at bounding box center [9, 16] width 16 height 16
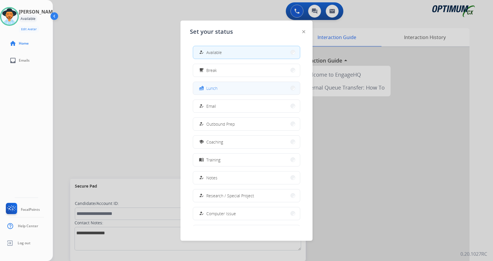
click at [238, 90] on button "fastfood Lunch" at bounding box center [246, 88] width 107 height 13
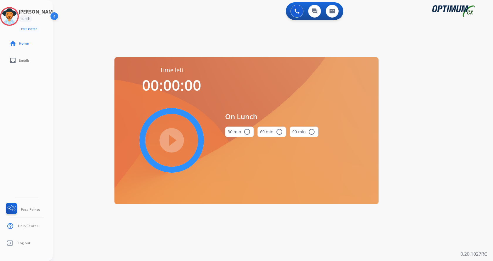
click at [243, 134] on button "30 min radio_button_unchecked" at bounding box center [239, 132] width 29 height 11
click at [171, 140] on mat-icon "play_circle_filled" at bounding box center [171, 140] width 7 height 7
click at [11, 100] on div "Andy Lunch Edit Avatar 29:44 Agent: Andy Routing Profile: Gen_Bilingual home Ho…" at bounding box center [26, 130] width 53 height 261
click at [171, 26] on div "swap_horiz Break voice bridge close_fullscreen Connect 3-Way Call merge_type Se…" at bounding box center [266, 35] width 426 height 28
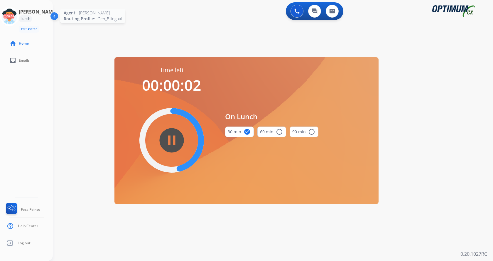
click at [15, 18] on icon at bounding box center [9, 16] width 19 height 19
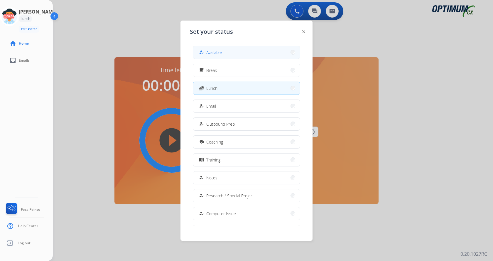
click at [210, 55] on div "how_to_reg Available" at bounding box center [210, 52] width 24 height 7
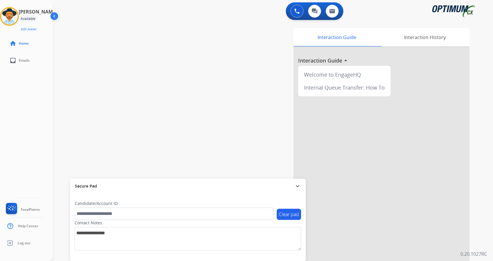
click at [452, 206] on div at bounding box center [382, 156] width 176 height 219
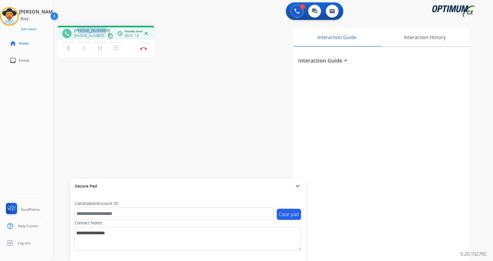
copy span "9702702422"
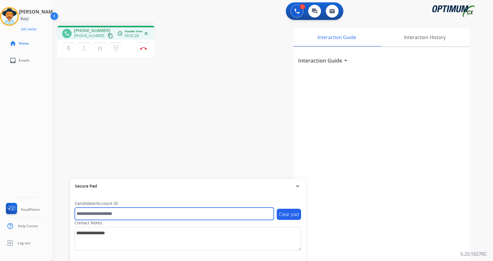
paste input "*******"
type input "*******"
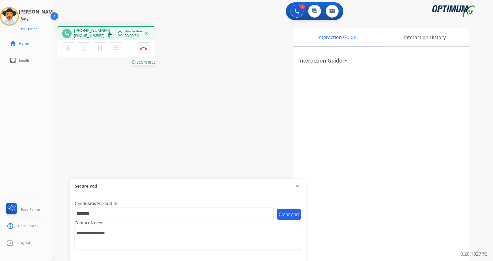
click at [139, 50] on button "Disconnect" at bounding box center [143, 48] width 12 height 12
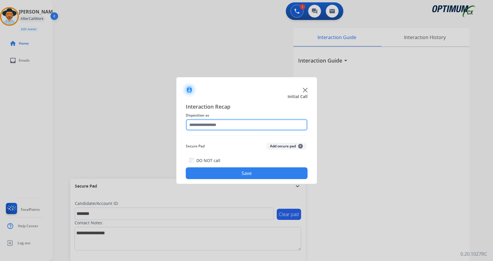
click at [275, 123] on input "text" at bounding box center [247, 125] width 122 height 12
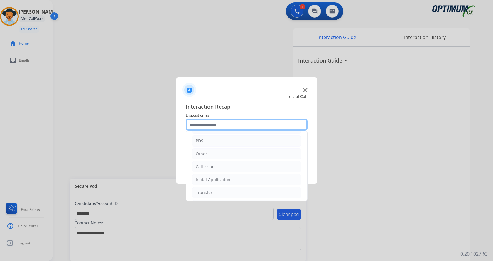
scroll to position [40, 0]
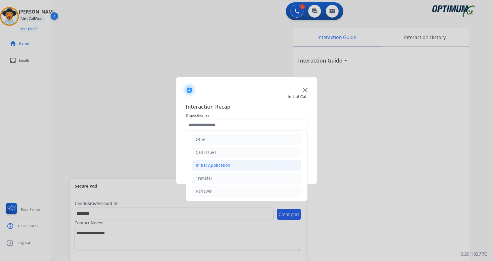
click at [251, 166] on li "Initial Application" at bounding box center [247, 165] width 110 height 11
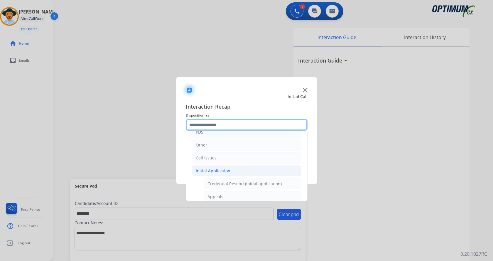
scroll to position [26, 0]
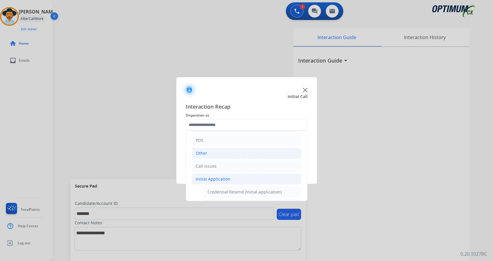
click at [261, 155] on li "Other" at bounding box center [247, 153] width 110 height 11
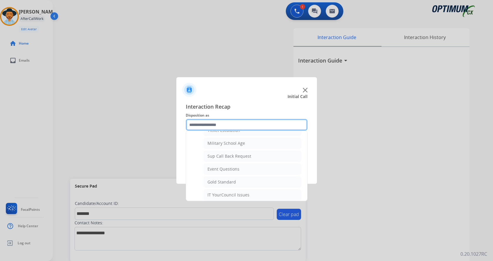
scroll to position [72, 0]
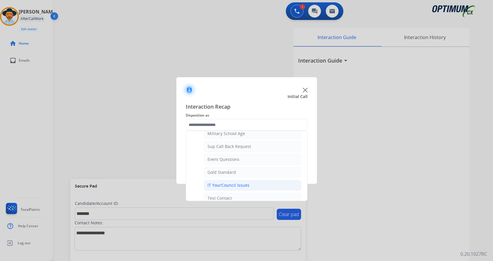
click at [272, 187] on li "IT YourCouncil Issues" at bounding box center [253, 185] width 98 height 11
type input "**********"
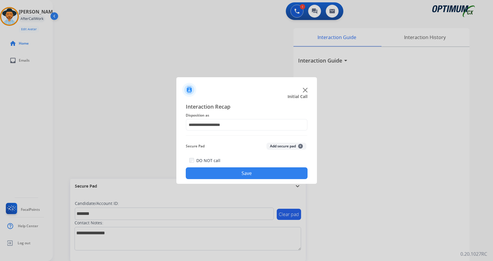
click at [267, 179] on button "Save" at bounding box center [247, 173] width 122 height 12
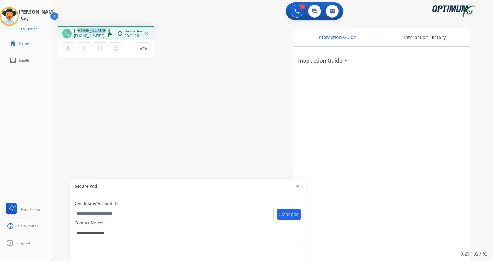
drag, startPoint x: 82, startPoint y: 30, endPoint x: 103, endPoint y: 26, distance: 22.1
click at [102, 28] on div "+15044008379 +15044008379 content_copy" at bounding box center [94, 34] width 40 height 12
copy span "5044008379"
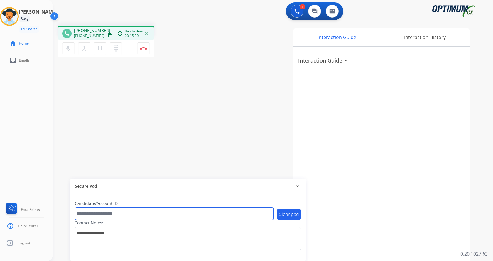
click at [123, 216] on input "text" at bounding box center [174, 214] width 199 height 12
paste input "*********"
type input "*********"
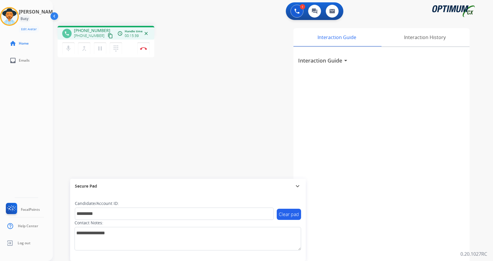
click at [113, 102] on div "phone +15044008379 +15044008379 content_copy access_time Call metrics Queue 00:…" at bounding box center [266, 143] width 426 height 245
click at [143, 48] on img at bounding box center [143, 48] width 7 height 3
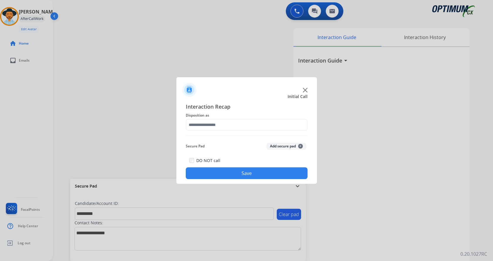
click at [278, 145] on button "Add secure pad +" at bounding box center [287, 146] width 40 height 7
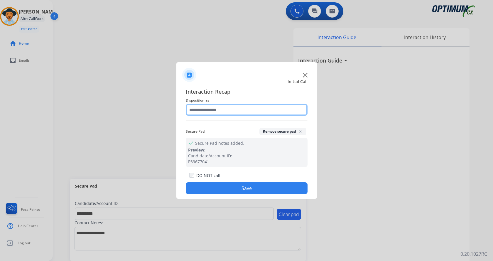
click at [235, 111] on input "text" at bounding box center [247, 110] width 122 height 12
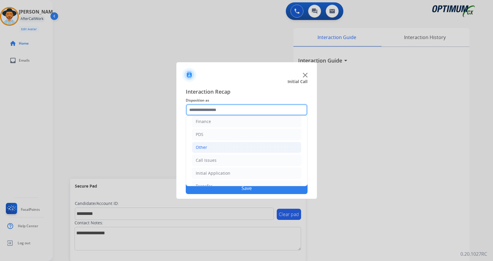
scroll to position [40, 0]
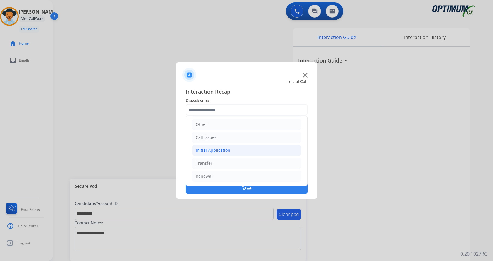
click at [231, 148] on li "Initial Application" at bounding box center [247, 150] width 110 height 11
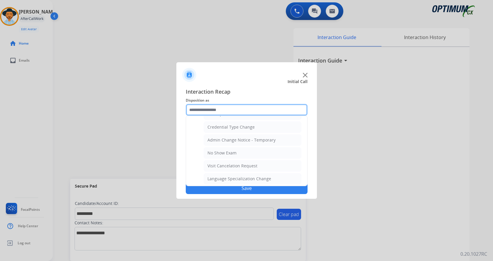
scroll to position [275, 0]
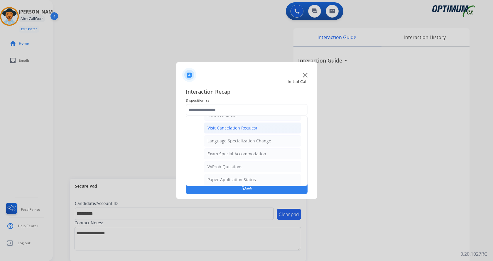
click at [244, 129] on div "Visit Cancelation Request" at bounding box center [233, 128] width 50 height 6
type input "**********"
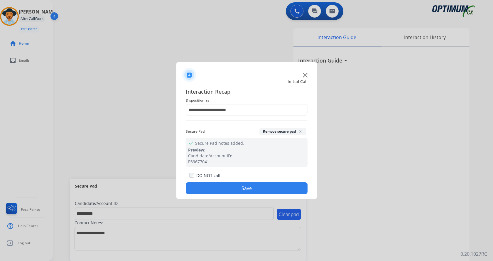
click at [234, 186] on button "Save" at bounding box center [247, 188] width 122 height 12
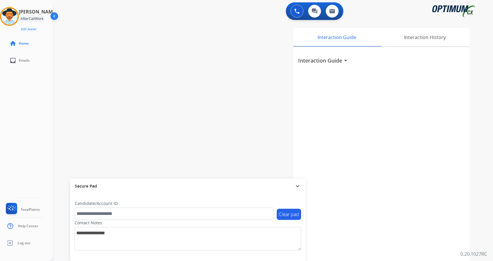
click at [133, 56] on div "swap_horiz Break voice bridge close_fullscreen Connect 3-Way Call merge_type Se…" at bounding box center [266, 143] width 426 height 245
click at [180, 67] on div "swap_horiz Break voice bridge close_fullscreen Connect 3-Way Call merge_type Se…" at bounding box center [266, 143] width 426 height 245
click at [236, 101] on div "Interaction Guide Interaction History Interaction Guide arrow_drop_down" at bounding box center [342, 147] width 256 height 238
click at [196, 64] on div "swap_horiz Break voice bridge close_fullscreen Connect 3-Way Call merge_type Se…" at bounding box center [266, 143] width 426 height 245
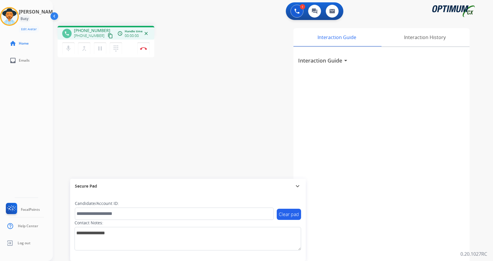
click at [176, 53] on div "phone +14632821698 +14632821698 content_copy access_time Call metrics Queue 00:…" at bounding box center [135, 42] width 154 height 33
drag, startPoint x: 79, startPoint y: 32, endPoint x: 102, endPoint y: 28, distance: 24.0
click at [102, 28] on div "+14632821698 +14632821698 content_copy" at bounding box center [94, 34] width 40 height 12
copy span "4632821698"
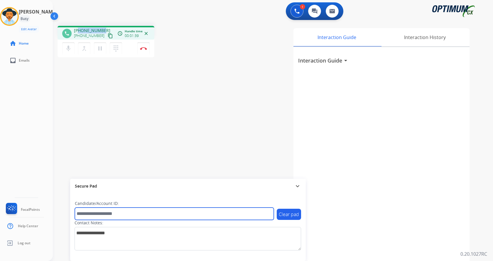
click at [128, 211] on input "text" at bounding box center [174, 214] width 199 height 12
paste input "*******"
type input "*******"
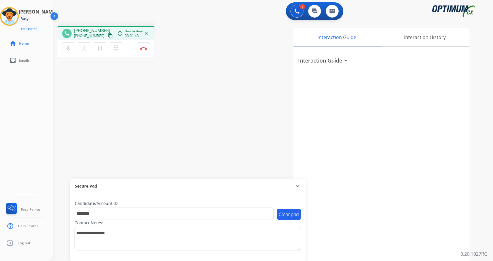
drag, startPoint x: 152, startPoint y: 112, endPoint x: 149, endPoint y: 106, distance: 7.3
click at [153, 112] on div "phone +14632821698 +14632821698 content_copy access_time Call metrics Queue 00:…" at bounding box center [266, 143] width 426 height 245
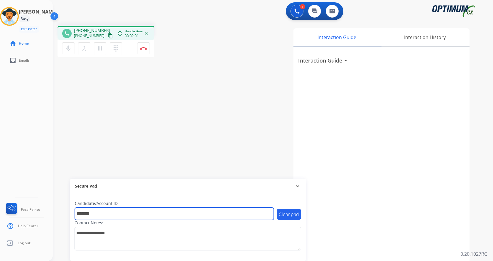
click at [115, 213] on input "*******" at bounding box center [174, 214] width 199 height 12
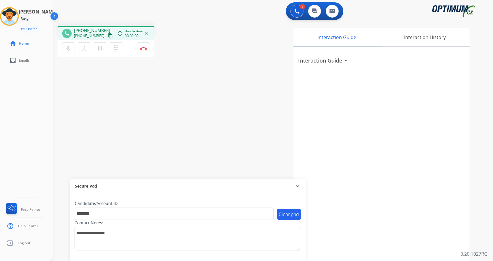
click at [157, 141] on div "phone +14632821698 +14632821698 content_copy access_time Call metrics Queue 00:…" at bounding box center [266, 143] width 426 height 245
click at [146, 50] on img at bounding box center [143, 48] width 7 height 3
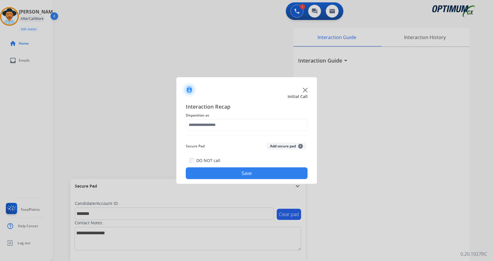
click at [287, 146] on button "Add secure pad +" at bounding box center [287, 146] width 40 height 7
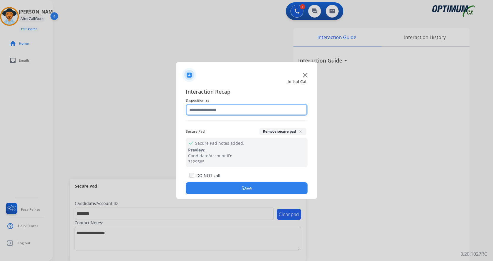
click at [210, 107] on input "text" at bounding box center [247, 110] width 122 height 12
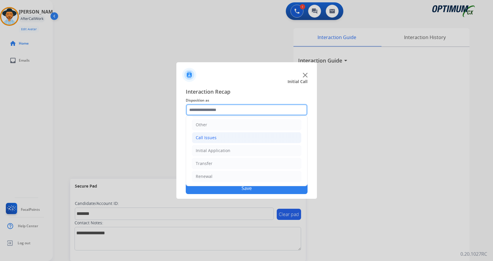
scroll to position [40, 0]
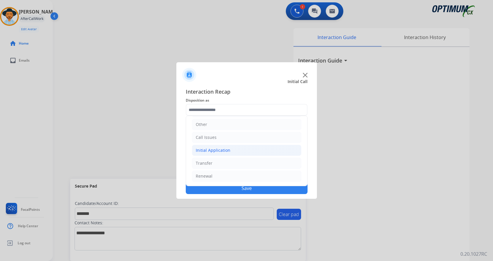
click at [228, 152] on div "Initial Application" at bounding box center [213, 150] width 35 height 6
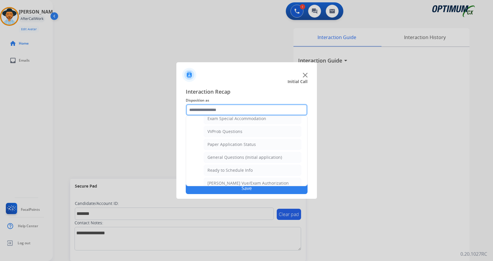
scroll to position [334, 0]
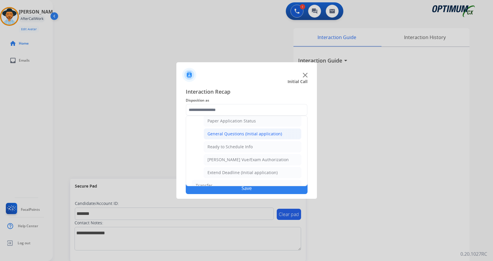
click at [249, 135] on div "General Questions (Initial application)" at bounding box center [245, 134] width 75 height 6
type input "**********"
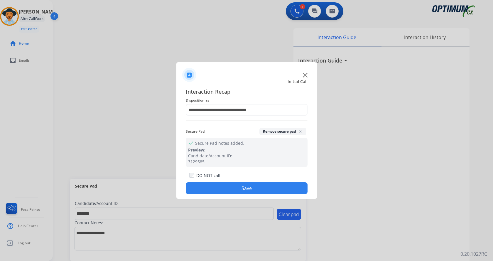
click at [235, 185] on button "Save" at bounding box center [247, 188] width 122 height 12
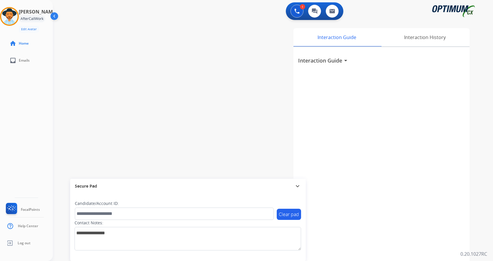
drag, startPoint x: 120, startPoint y: 90, endPoint x: 96, endPoint y: 0, distance: 92.8
click at [121, 83] on div "swap_horiz Break voice bridge close_fullscreen Connect 3-Way Call merge_type Se…" at bounding box center [266, 143] width 426 height 245
click at [16, 17] on img at bounding box center [9, 16] width 16 height 16
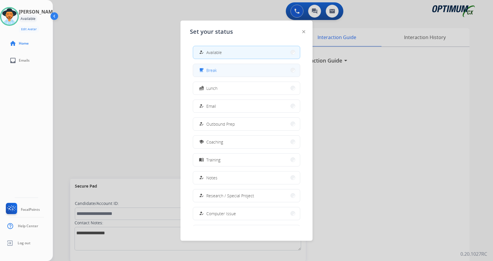
click at [223, 71] on button "free_breakfast Break" at bounding box center [246, 70] width 107 height 13
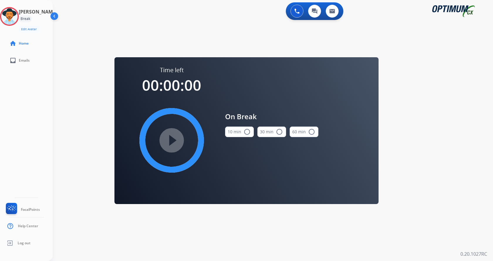
click at [239, 130] on button "10 min radio_button_unchecked" at bounding box center [239, 132] width 29 height 11
click at [168, 143] on mat-icon "play_circle_filled" at bounding box center [171, 140] width 7 height 7
click at [98, 108] on div "0 Voice Interactions 0 Chat Interactions 0 Email Interactions swap_horiz Break …" at bounding box center [273, 130] width 440 height 261
click at [469, 95] on div "0 Voice Interactions 0 Chat Interactions 0 Email Interactions swap_horiz Break …" at bounding box center [273, 130] width 440 height 261
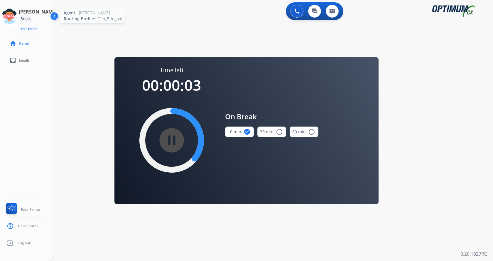
click at [19, 15] on icon at bounding box center [9, 16] width 19 height 19
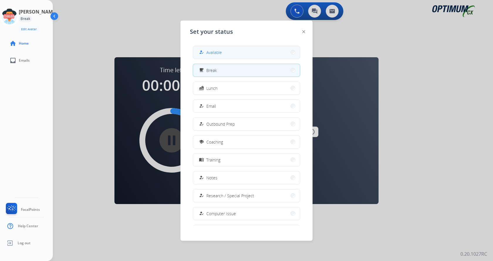
click at [227, 54] on button "how_to_reg Available" at bounding box center [246, 52] width 107 height 13
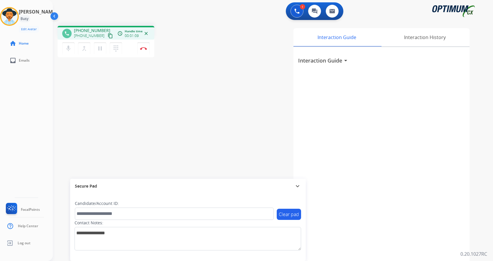
click at [171, 136] on div "phone +17346124776 +17346124776 content_copy access_time Call metrics Queue 00:…" at bounding box center [266, 143] width 426 height 245
drag, startPoint x: 150, startPoint y: 122, endPoint x: 146, endPoint y: 114, distance: 9.1
click at [150, 121] on div "phone +17346124776 +17346124776 content_copy access_time Call metrics Queue 00:…" at bounding box center [266, 143] width 426 height 245
click at [146, 46] on button "Disconnect" at bounding box center [143, 48] width 12 height 12
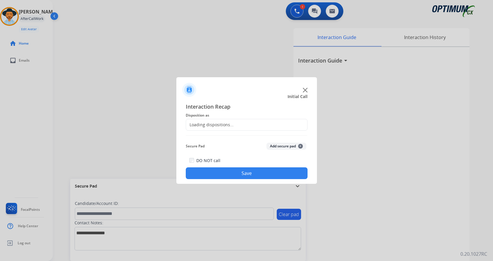
click at [238, 49] on div at bounding box center [246, 130] width 493 height 261
click at [257, 122] on input "text" at bounding box center [247, 125] width 122 height 12
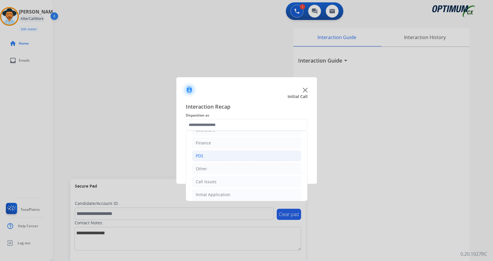
drag, startPoint x: 223, startPoint y: 155, endPoint x: 231, endPoint y: 161, distance: 10.1
click at [224, 155] on li "PDS" at bounding box center [247, 155] width 110 height 11
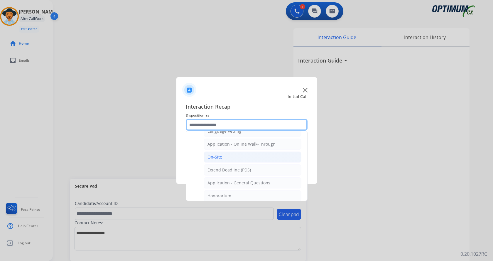
scroll to position [148, 0]
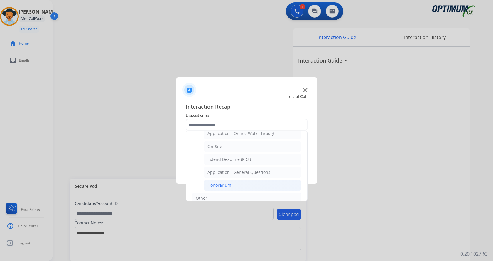
click at [232, 182] on li "Honorarium" at bounding box center [253, 185] width 98 height 11
type input "**********"
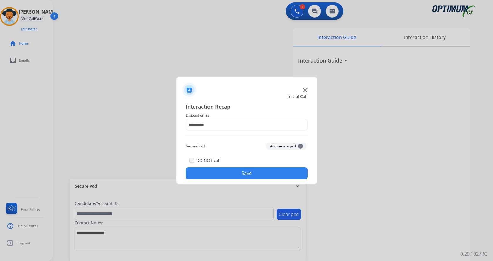
click at [228, 176] on button "Save" at bounding box center [247, 173] width 122 height 12
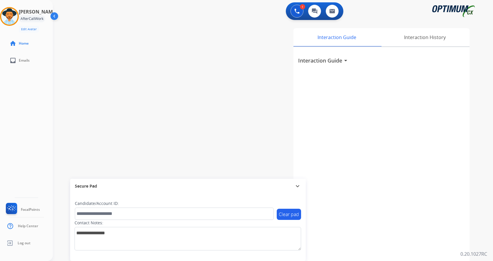
click at [153, 108] on div "swap_horiz Break voice bridge close_fullscreen Connect 3-Way Call merge_type Se…" at bounding box center [266, 143] width 426 height 245
click at [412, 36] on div "Interaction History" at bounding box center [425, 37] width 90 height 18
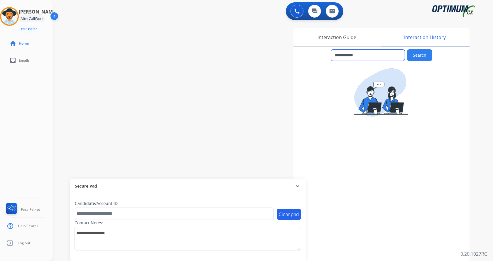
drag, startPoint x: 339, startPoint y: 55, endPoint x: 371, endPoint y: 53, distance: 31.8
click at [371, 53] on input "**********" at bounding box center [368, 55] width 74 height 11
type input "**********"
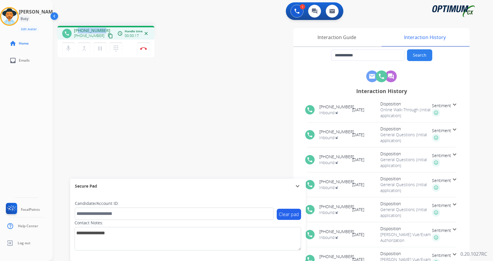
drag, startPoint x: 78, startPoint y: 30, endPoint x: 103, endPoint y: 31, distance: 24.7
click at [103, 31] on div "+17879074323 +17879074323 content_copy" at bounding box center [94, 34] width 40 height 12
copy span "7879074323"
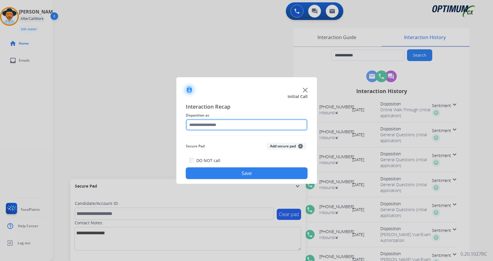
click at [221, 124] on input "text" at bounding box center [247, 125] width 122 height 12
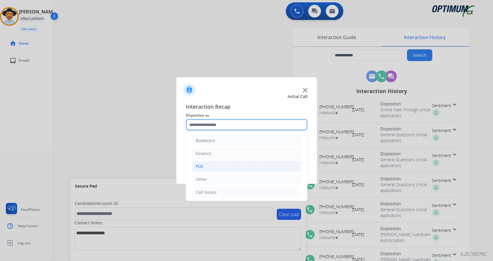
scroll to position [40, 0]
click at [223, 165] on div "Initial Application" at bounding box center [213, 165] width 35 height 6
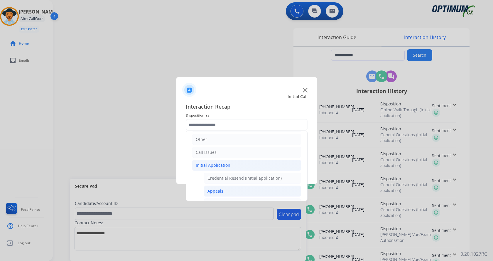
click at [236, 190] on li "Appeals" at bounding box center [253, 191] width 98 height 11
type input "*******"
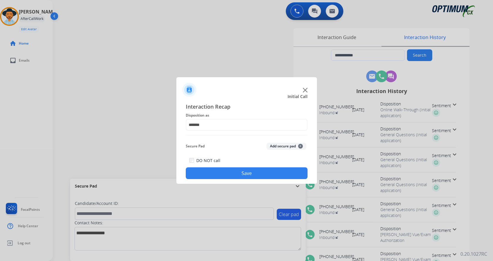
click at [222, 194] on div at bounding box center [246, 130] width 493 height 261
drag, startPoint x: 228, startPoint y: 179, endPoint x: 226, endPoint y: 174, distance: 4.7
click at [228, 178] on button "Save" at bounding box center [247, 173] width 122 height 12
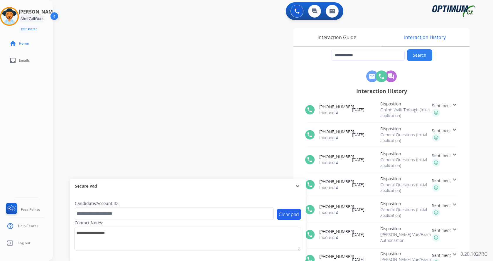
drag, startPoint x: 143, startPoint y: 81, endPoint x: 132, endPoint y: 12, distance: 69.5
click at [143, 80] on div "**********" at bounding box center [266, 143] width 426 height 245
click at [205, 74] on div "**********" at bounding box center [266, 143] width 426 height 245
click at [220, 83] on div "**********" at bounding box center [342, 147] width 256 height 238
click at [13, 120] on div "Andy Available Edit Avatar Agent: Andy Routing Profile: Gen_Bilingual home Home…" at bounding box center [26, 130] width 53 height 261
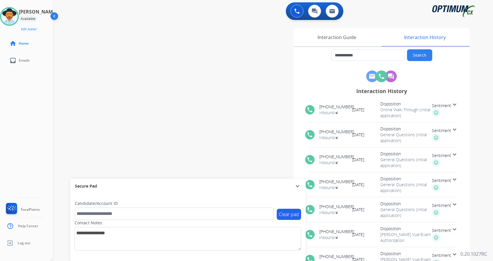
click at [117, 95] on div "**********" at bounding box center [266, 143] width 426 height 245
click at [149, 103] on div "**********" at bounding box center [266, 143] width 426 height 245
drag, startPoint x: 16, startPoint y: 108, endPoint x: 19, endPoint y: 107, distance: 3.8
click at [16, 108] on div "Andy Available Edit Avatar Agent: Andy Routing Profile: Gen_Bilingual home Home…" at bounding box center [26, 130] width 53 height 261
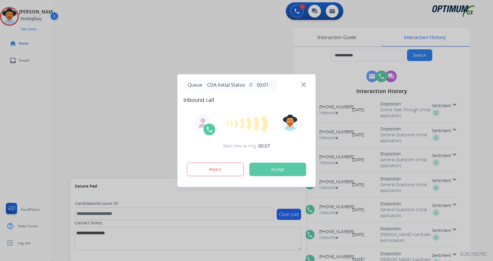
type input "**********"
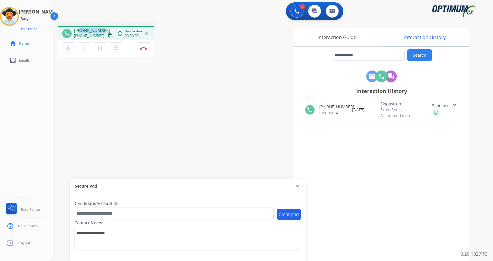
drag, startPoint x: 78, startPoint y: 32, endPoint x: 102, endPoint y: 30, distance: 23.6
click at [102, 30] on span "+18574524857" at bounding box center [92, 31] width 36 height 6
copy span "8574524857"
click at [144, 47] on img at bounding box center [143, 48] width 7 height 3
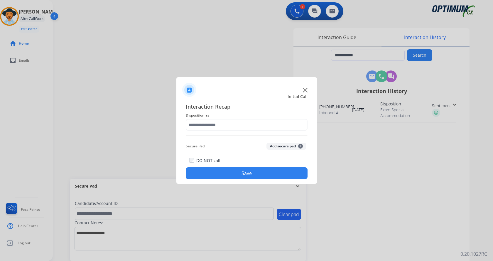
click at [282, 146] on button "Add secure pad +" at bounding box center [287, 146] width 40 height 7
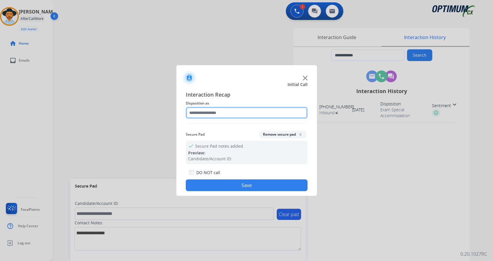
click at [216, 116] on input "text" at bounding box center [247, 113] width 122 height 12
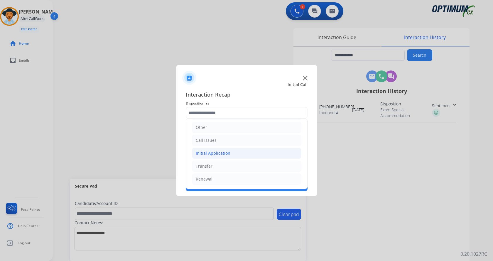
click at [231, 155] on li "Initial Application" at bounding box center [247, 153] width 110 height 11
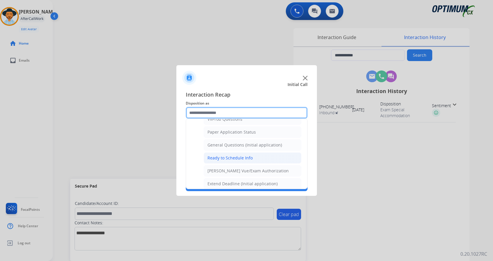
scroll to position [327, 0]
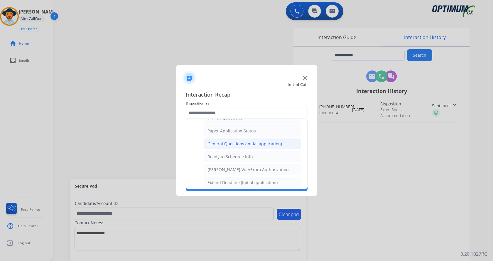
click at [254, 143] on div "General Questions (Initial application)" at bounding box center [245, 144] width 75 height 6
type input "**********"
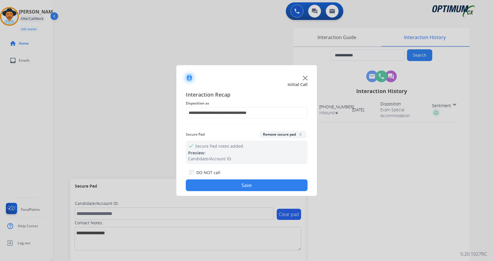
click at [213, 182] on button "Save" at bounding box center [247, 185] width 122 height 12
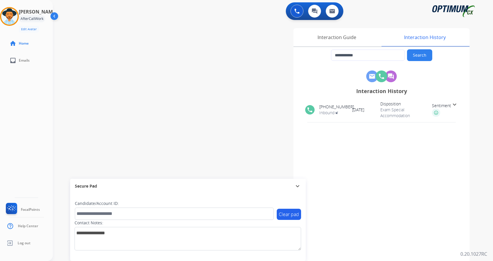
drag, startPoint x: 130, startPoint y: 36, endPoint x: 122, endPoint y: 1, distance: 35.0
click at [130, 35] on div "**********" at bounding box center [266, 143] width 426 height 245
click at [180, 61] on div "**********" at bounding box center [266, 143] width 426 height 245
click at [261, 99] on div "**********" at bounding box center [342, 147] width 256 height 238
click at [23, 151] on div at bounding box center [246, 130] width 493 height 261
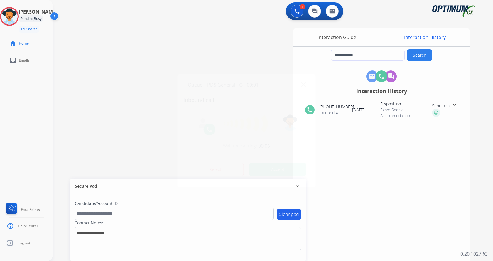
click at [139, 54] on div at bounding box center [246, 130] width 493 height 261
type input "**********"
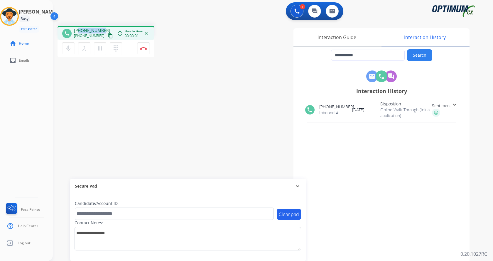
drag, startPoint x: 79, startPoint y: 30, endPoint x: 103, endPoint y: 30, distance: 24.4
click at [103, 30] on div "+17203606592 +17203606592 content_copy" at bounding box center [94, 34] width 40 height 12
copy span "7203606592"
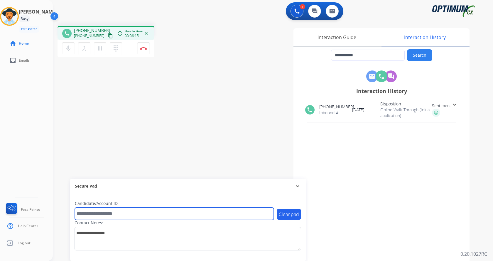
click at [121, 213] on input "text" at bounding box center [174, 214] width 199 height 12
paste input "*******"
type input "*******"
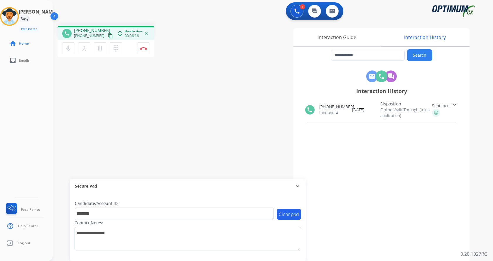
click at [124, 89] on div "**********" at bounding box center [266, 143] width 426 height 245
click at [180, 99] on div "**********" at bounding box center [266, 143] width 426 height 245
click at [143, 48] on img at bounding box center [143, 48] width 7 height 3
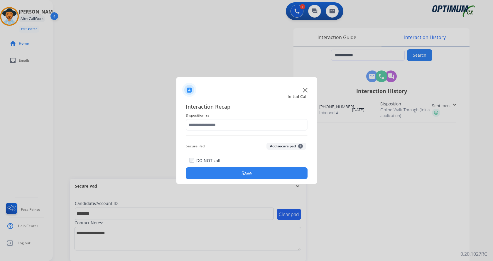
click at [278, 143] on button "Add secure pad +" at bounding box center [287, 146] width 40 height 7
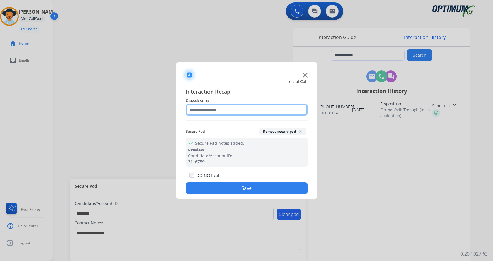
drag, startPoint x: 199, startPoint y: 106, endPoint x: 217, endPoint y: 115, distance: 19.4
click at [200, 106] on input "text" at bounding box center [247, 110] width 122 height 12
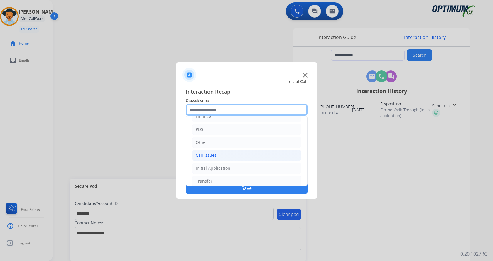
scroll to position [40, 0]
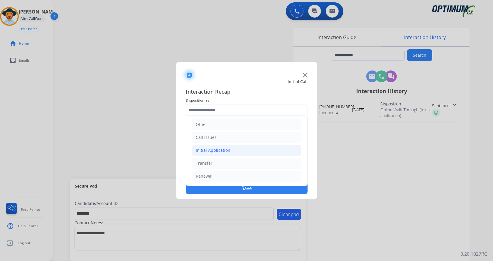
click at [222, 151] on div "Initial Application" at bounding box center [213, 150] width 35 height 6
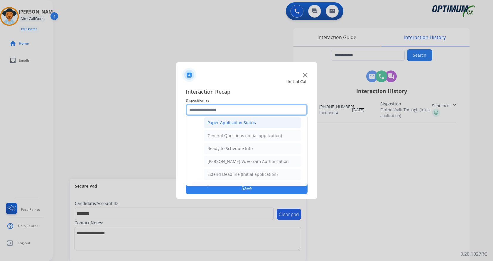
scroll to position [334, 0]
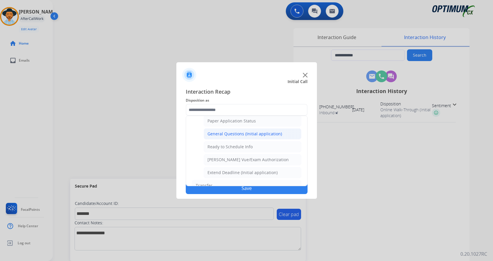
click at [258, 134] on div "General Questions (Initial application)" at bounding box center [245, 134] width 75 height 6
type input "**********"
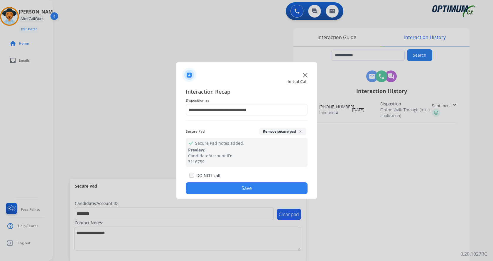
click at [245, 186] on button "Save" at bounding box center [247, 188] width 122 height 12
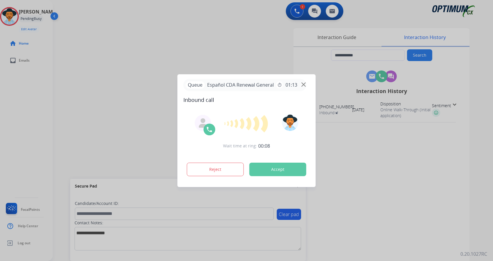
type input "**********"
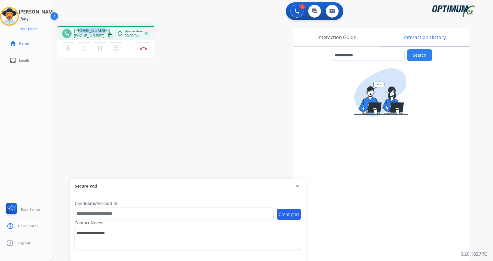
drag, startPoint x: 79, startPoint y: 29, endPoint x: 101, endPoint y: 26, distance: 22.4
click at [101, 26] on div "phone +17163828409 +17163828409 content_copy access_time Call metrics Queue 01:…" at bounding box center [106, 33] width 97 height 14
copy span "7163828409"
click at [246, 73] on div "**********" at bounding box center [342, 147] width 256 height 238
click at [240, 73] on div "**********" at bounding box center [342, 147] width 256 height 238
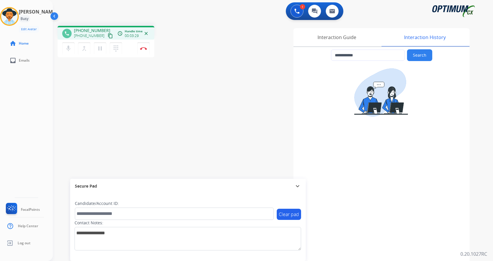
click at [225, 55] on div "**********" at bounding box center [342, 147] width 256 height 238
click at [232, 53] on div "**********" at bounding box center [342, 147] width 256 height 238
click at [228, 48] on div "**********" at bounding box center [342, 147] width 256 height 238
click at [222, 47] on div "**********" at bounding box center [342, 147] width 256 height 238
click at [214, 45] on div "**********" at bounding box center [342, 147] width 256 height 238
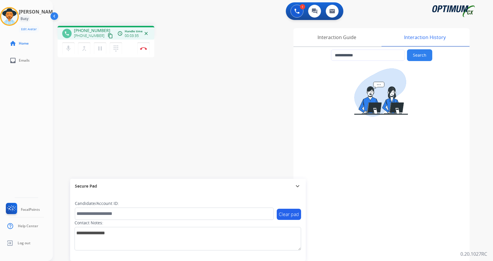
click at [215, 47] on div "**********" at bounding box center [342, 147] width 256 height 238
click at [215, 19] on div "1 Voice Interactions 0 Chat Interactions 0 Email Interactions" at bounding box center [269, 11] width 419 height 19
click at [210, 22] on div "**********" at bounding box center [266, 143] width 426 height 245
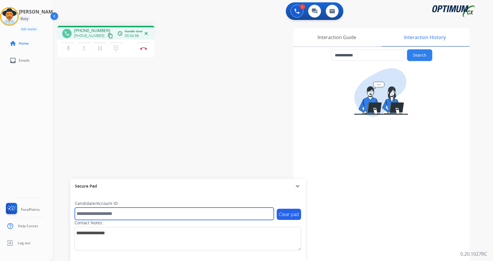
click at [115, 213] on input "text" at bounding box center [174, 214] width 199 height 12
paste input "*******"
type input "*******"
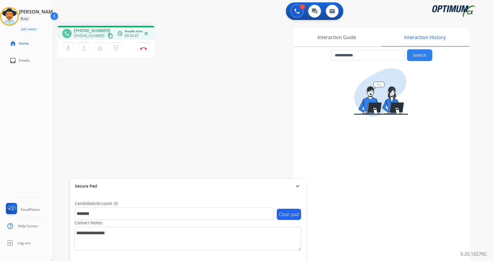
click at [107, 106] on div "**********" at bounding box center [266, 143] width 426 height 245
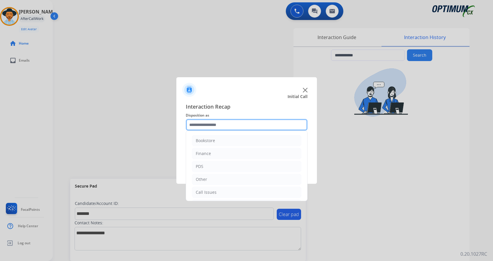
click at [237, 120] on input "text" at bounding box center [247, 125] width 122 height 12
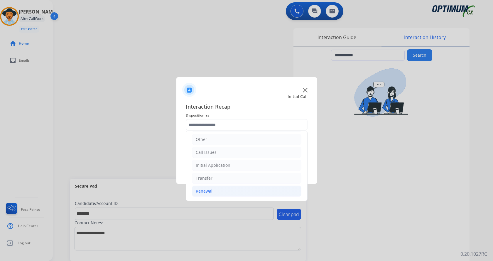
click at [247, 191] on li "Renewal" at bounding box center [247, 191] width 110 height 11
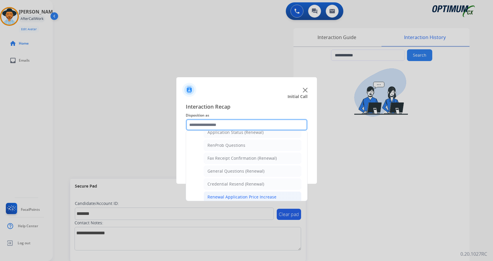
scroll to position [139, 0]
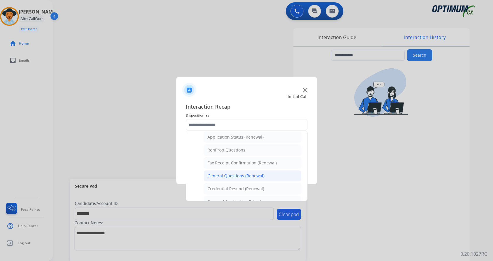
click at [249, 177] on div "General Questions (Renewal)" at bounding box center [236, 176] width 57 height 6
type input "**********"
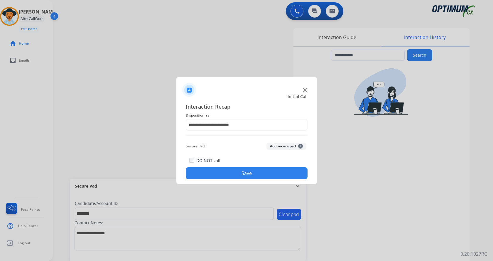
click at [252, 174] on button "Save" at bounding box center [247, 173] width 122 height 12
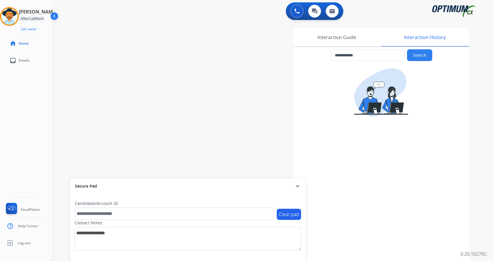
click at [113, 61] on div "**********" at bounding box center [266, 143] width 426 height 245
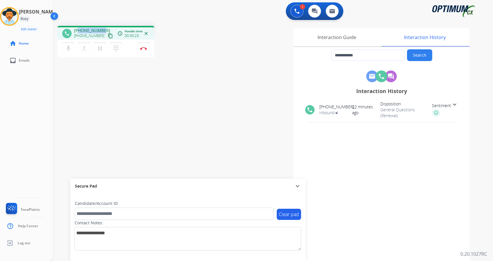
drag, startPoint x: 79, startPoint y: 28, endPoint x: 102, endPoint y: 29, distance: 23.8
click at [102, 29] on div "+17163828409 +17163828409 content_copy" at bounding box center [94, 34] width 40 height 12
copy span "7163828409"
click at [210, 48] on div "phone +17163828409 +17163828409 content_copy access_time Call metrics Queue 00:…" at bounding box center [135, 42] width 154 height 33
click at [198, 33] on div "phone +17163828409 +17163828409 content_copy access_time Call metrics Queue 00:…" at bounding box center [135, 42] width 154 height 33
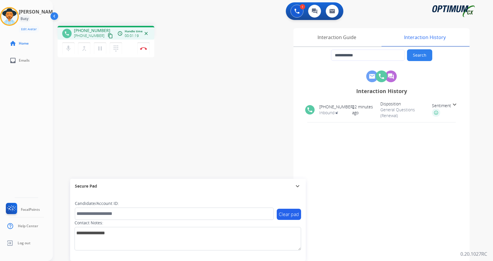
click at [203, 32] on div "phone +17163828409 +17163828409 content_copy access_time Call metrics Queue 00:…" at bounding box center [135, 42] width 154 height 33
click at [203, 129] on div "**********" at bounding box center [266, 143] width 426 height 245
click at [178, 26] on div "phone +17163828409 +17163828409 content_copy access_time Call metrics Queue 00:…" at bounding box center [135, 42] width 154 height 33
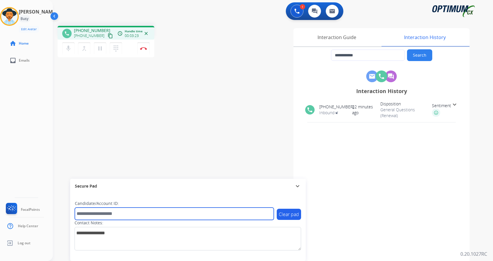
drag, startPoint x: 112, startPoint y: 216, endPoint x: 112, endPoint y: 208, distance: 8.2
click at [112, 216] on input "text" at bounding box center [174, 214] width 199 height 12
paste input "*******"
type input "*******"
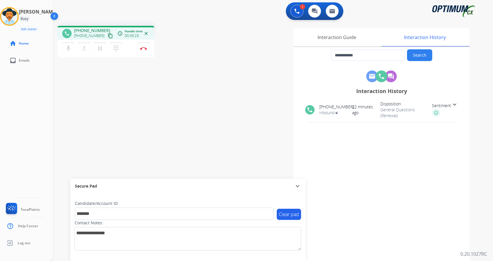
click at [101, 92] on div "**********" at bounding box center [266, 143] width 426 height 245
click at [139, 51] on button "Disconnect" at bounding box center [143, 48] width 12 height 12
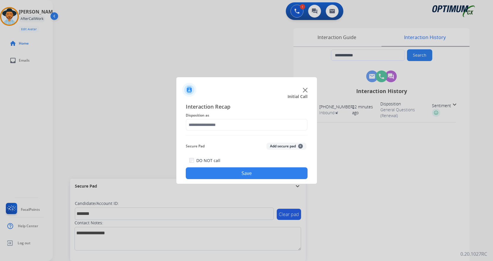
click at [280, 146] on button "Add secure pad +" at bounding box center [287, 146] width 40 height 7
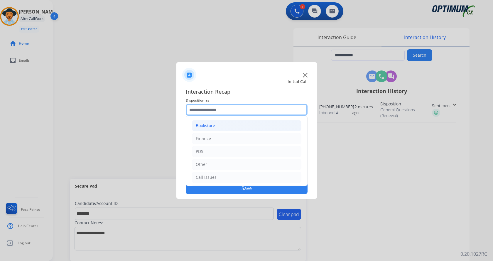
drag, startPoint x: 218, startPoint y: 107, endPoint x: 234, endPoint y: 130, distance: 27.4
click at [219, 107] on input "text" at bounding box center [247, 110] width 122 height 12
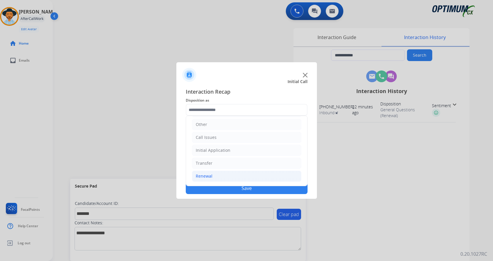
click at [218, 176] on li "Renewal" at bounding box center [247, 176] width 110 height 11
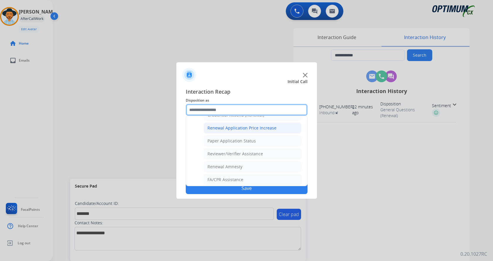
scroll to position [168, 0]
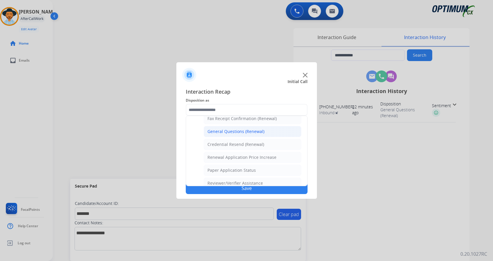
click at [229, 130] on div "General Questions (Renewal)" at bounding box center [236, 132] width 57 height 6
type input "**********"
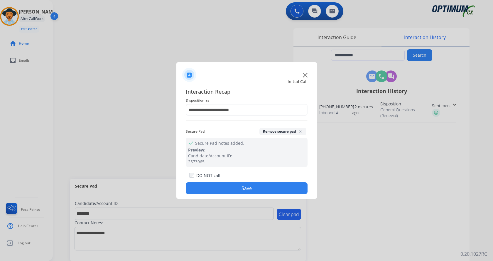
click at [217, 196] on div "**********" at bounding box center [246, 141] width 141 height 116
click at [215, 191] on button "Save" at bounding box center [247, 188] width 122 height 12
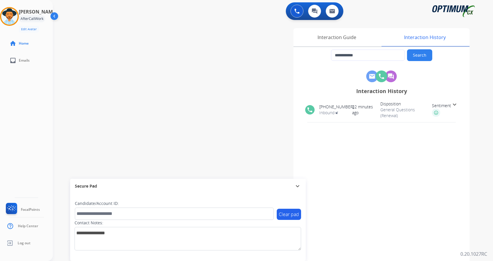
drag, startPoint x: 107, startPoint y: 73, endPoint x: 94, endPoint y: 8, distance: 66.3
click at [107, 62] on div "**********" at bounding box center [266, 143] width 426 height 245
click at [219, 81] on div "**********" at bounding box center [342, 147] width 256 height 238
click at [228, 75] on div "**********" at bounding box center [342, 147] width 256 height 238
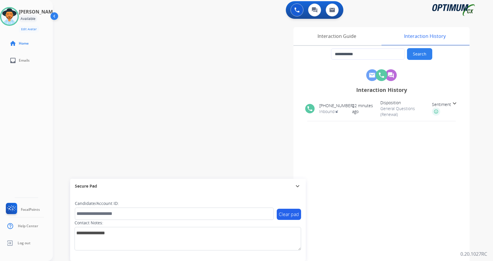
scroll to position [0, 0]
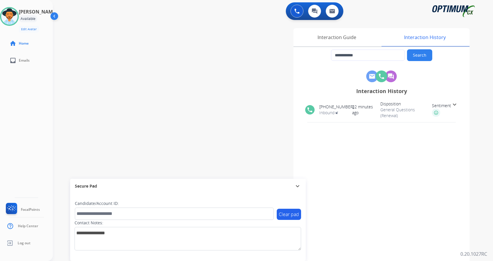
click at [123, 121] on div "**********" at bounding box center [266, 143] width 426 height 245
click at [121, 128] on div "**********" at bounding box center [266, 143] width 426 height 245
click at [18, 18] on img at bounding box center [9, 16] width 16 height 16
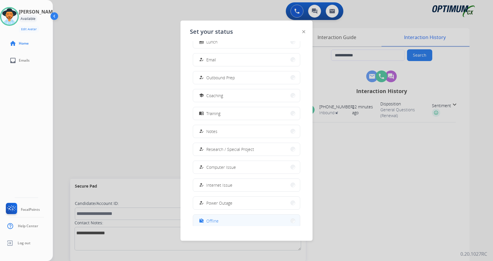
scroll to position [55, 0]
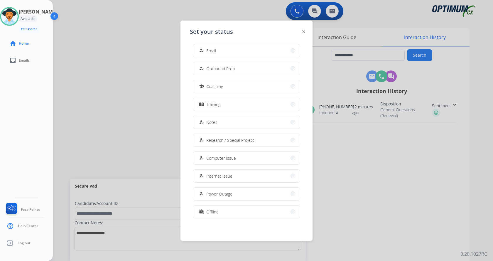
click at [235, 213] on button "work_off Offline" at bounding box center [246, 212] width 107 height 13
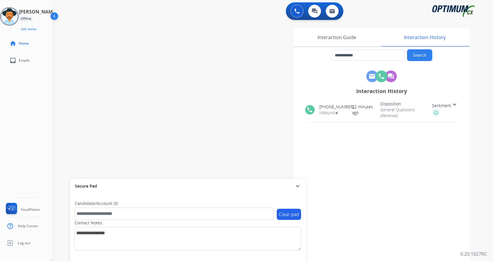
click at [111, 149] on div "**********" at bounding box center [266, 143] width 426 height 245
click at [29, 243] on span "Log out" at bounding box center [24, 243] width 13 height 5
